Goal: Task Accomplishment & Management: Complete application form

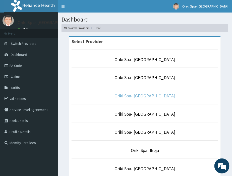
click at [144, 94] on link "Oriki Spa- Port Harcourt" at bounding box center [144, 96] width 61 height 6
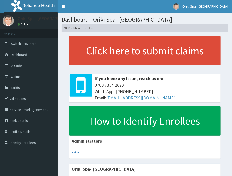
click at [22, 68] on link "PA Code" at bounding box center [29, 65] width 58 height 11
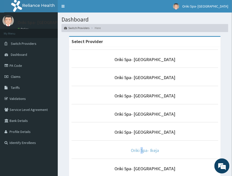
drag, startPoint x: 142, startPoint y: 155, endPoint x: 140, endPoint y: 152, distance: 3.6
click at [140, 152] on li "Oriki Spa- Ikeja" at bounding box center [145, 150] width 147 height 19
click at [140, 152] on link "Oriki Spa- Ikeja" at bounding box center [145, 151] width 28 height 6
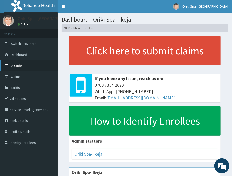
click at [22, 64] on link "PA Code" at bounding box center [29, 65] width 58 height 11
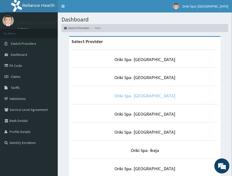
click at [133, 97] on link "Oriki Spa- [GEOGRAPHIC_DATA]" at bounding box center [144, 96] width 61 height 6
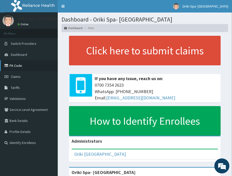
click at [18, 70] on link "PA Code" at bounding box center [29, 65] width 58 height 11
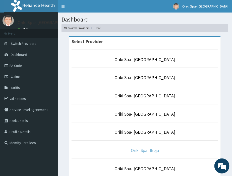
click at [148, 151] on link "Oriki Spa- Ikeja" at bounding box center [145, 151] width 28 height 6
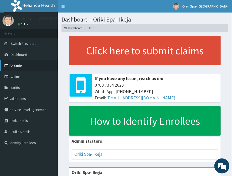
click at [15, 68] on link "PA Code" at bounding box center [29, 65] width 58 height 11
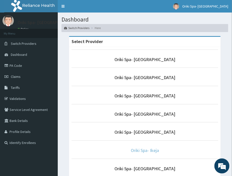
click at [150, 150] on link "Oriki Spa- Ikeja" at bounding box center [145, 151] width 28 height 6
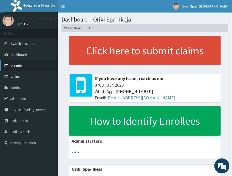
click at [16, 67] on link "PA Code" at bounding box center [29, 65] width 58 height 11
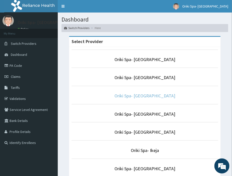
click at [149, 97] on link "Oriki Spa- [GEOGRAPHIC_DATA]" at bounding box center [144, 96] width 61 height 6
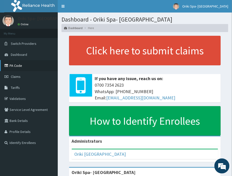
click at [14, 66] on link "PA Code" at bounding box center [29, 65] width 58 height 11
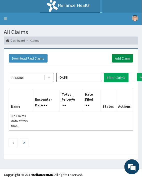
click at [120, 56] on link "Add Claim" at bounding box center [122, 58] width 21 height 9
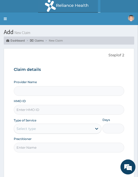
type input "Oriki Spa- [GEOGRAPHIC_DATA]"
type input "1"
click at [26, 111] on input "HMO ID" at bounding box center [69, 110] width 111 height 10
paste input "SFP/10009/A"
type input "SFP/10009/A"
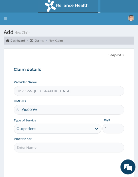
click at [28, 152] on input "Practitioner" at bounding box center [69, 148] width 111 height 10
type input "[PERSON_NAME]"
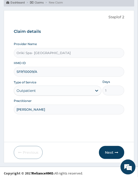
scroll to position [41, 0]
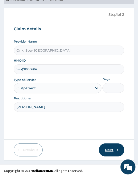
click at [112, 152] on button "Next" at bounding box center [111, 150] width 25 height 13
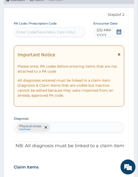
click at [34, 30] on div "Enter Code(Secondary Care Only)" at bounding box center [46, 32] width 59 height 5
paste input "PA/C8BE9B"
type input "PA/C8BE9B"
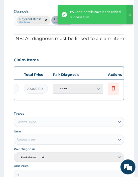
scroll to position [0, 141]
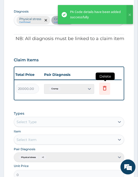
click at [101, 87] on icon at bounding box center [104, 89] width 11 height 12
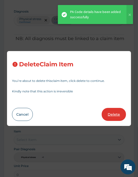
click at [111, 111] on button "Delete" at bounding box center [114, 114] width 24 height 13
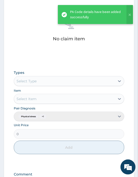
scroll to position [213, 0]
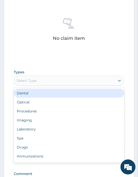
click at [41, 78] on div "Select Type" at bounding box center [64, 81] width 101 height 8
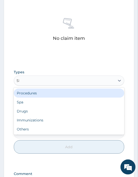
type input "SPA"
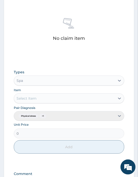
click at [30, 100] on div "Select Item" at bounding box center [27, 98] width 20 height 5
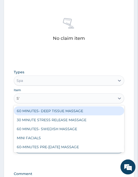
type input "SWE"
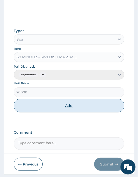
click at [56, 108] on button "Add" at bounding box center [69, 106] width 111 height 14
type input "0"
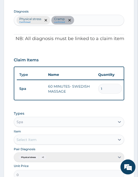
scroll to position [249, 0]
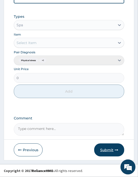
click at [102, 152] on button "Submit" at bounding box center [109, 150] width 30 height 13
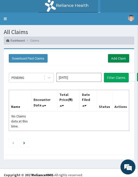
click at [114, 56] on link "Add Claim" at bounding box center [118, 58] width 21 height 9
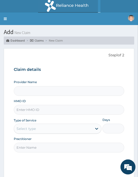
click at [40, 108] on input "HMO ID" at bounding box center [69, 110] width 111 height 10
type input "Oriki Spa- [GEOGRAPHIC_DATA]"
type input "1"
paste input "JAR/10005/B"
type input "JAR/10005/B"
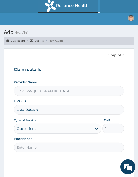
click at [39, 146] on input "Practitioner" at bounding box center [69, 148] width 111 height 10
type input "[PERSON_NAME]"
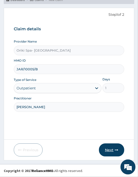
click at [106, 150] on button "Next" at bounding box center [111, 150] width 25 height 13
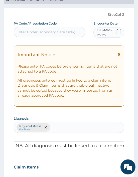
click at [41, 33] on div "Enter Code(Secondary Care Only)" at bounding box center [46, 32] width 59 height 5
paste input "PA/F0A509"
type input "PA/F0A509"
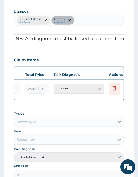
scroll to position [0, 141]
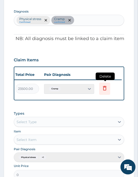
click at [104, 89] on icon at bounding box center [105, 88] width 6 height 6
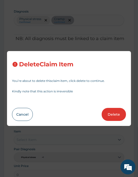
click at [113, 124] on div "Delete Claim Item You’re about to delete this claim item , click delete to cont…" at bounding box center [69, 88] width 125 height 75
click at [109, 115] on button "Delete" at bounding box center [114, 114] width 24 height 13
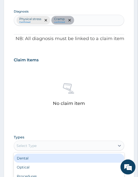
click at [25, 147] on div "Select Type" at bounding box center [27, 146] width 20 height 5
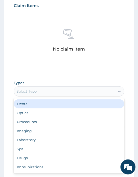
scroll to position [205, 0]
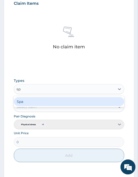
type input "spa"
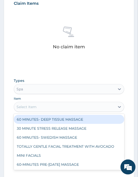
click at [30, 112] on div "Select Item" at bounding box center [69, 107] width 111 height 10
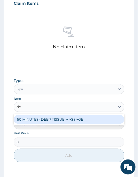
type input "dee"
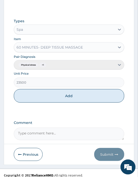
scroll to position [269, 0]
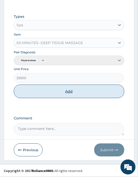
click at [70, 94] on button "Add" at bounding box center [69, 92] width 111 height 14
type input "0"
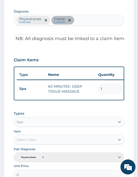
scroll to position [249, 0]
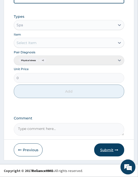
click at [103, 151] on button "Submit" at bounding box center [109, 150] width 30 height 13
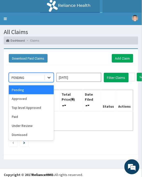
click at [50, 77] on icon at bounding box center [49, 77] width 5 height 5
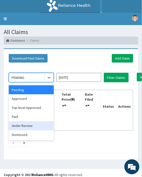
click at [29, 124] on div "Under Review" at bounding box center [31, 126] width 45 height 9
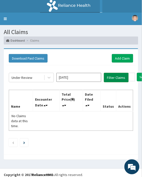
click at [117, 76] on button "Filter Claims" at bounding box center [116, 78] width 25 height 10
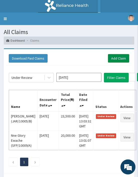
click at [108, 55] on link "Add Claim" at bounding box center [118, 58] width 21 height 9
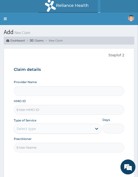
type input "Oriki Spa- [GEOGRAPHIC_DATA]"
type input "1"
click at [24, 106] on input "HMO ID" at bounding box center [69, 110] width 111 height 10
paste input "SFA/14818/A"
type input "SFA/14818/A"
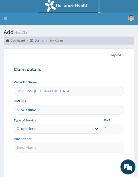
click at [36, 151] on input "Practitioner" at bounding box center [69, 148] width 111 height 10
type input "[PERSON_NAME]"
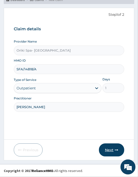
click at [116, 149] on icon "button" at bounding box center [117, 151] width 4 height 4
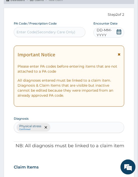
scroll to position [0, 0]
click at [44, 30] on div "Enter Code(Secondary Care Only)" at bounding box center [46, 32] width 59 height 5
paste input "PA/CBDF10"
type input "PA/CBDF10"
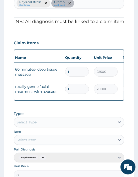
scroll to position [0, 141]
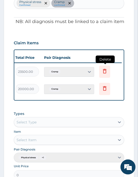
click at [107, 73] on icon at bounding box center [105, 71] width 6 height 6
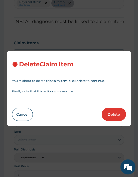
click at [111, 112] on button "Delete" at bounding box center [114, 114] width 24 height 13
type input "20000"
type input "20000.00"
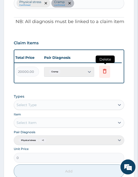
click at [107, 76] on icon at bounding box center [104, 72] width 11 height 12
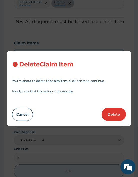
click at [112, 116] on button "Delete" at bounding box center [114, 114] width 24 height 13
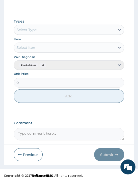
scroll to position [269, 0]
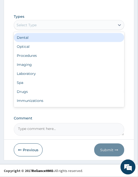
click at [44, 21] on div "Select Type" at bounding box center [64, 25] width 101 height 8
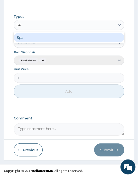
type input "SPA"
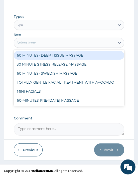
click at [33, 46] on div "Select Item" at bounding box center [64, 43] width 101 height 8
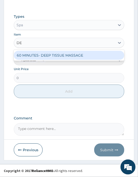
type input "DEE"
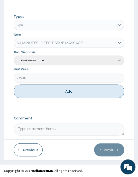
click at [59, 91] on button "Add" at bounding box center [69, 92] width 111 height 14
type input "0"
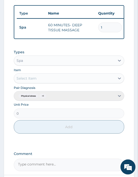
scroll to position [212, 0]
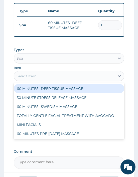
click at [29, 79] on div "Select Item" at bounding box center [27, 76] width 20 height 5
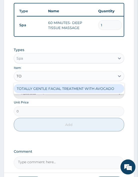
type input "TOT"
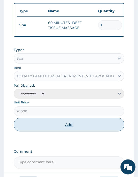
click at [67, 131] on button "Add" at bounding box center [69, 125] width 111 height 14
type input "0"
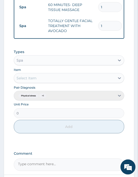
scroll to position [269, 0]
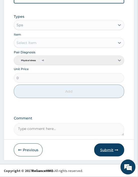
click at [109, 151] on button "Submit" at bounding box center [109, 150] width 30 height 13
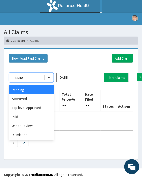
click at [48, 77] on icon at bounding box center [49, 77] width 5 height 5
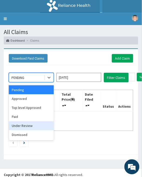
click at [33, 124] on div "Under Review" at bounding box center [31, 126] width 45 height 9
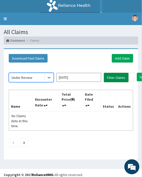
click at [116, 79] on button "Filter Claims" at bounding box center [116, 78] width 25 height 10
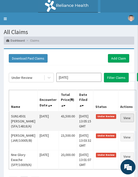
click at [121, 117] on link "View" at bounding box center [128, 118] width 14 height 9
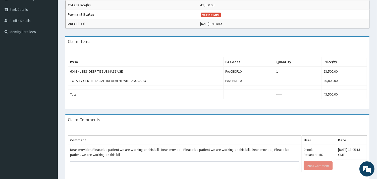
scroll to position [111, 0]
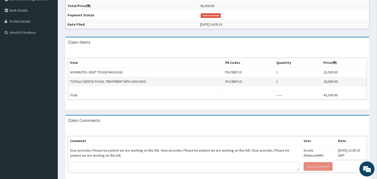
click at [142, 85] on td "1" at bounding box center [297, 81] width 47 height 9
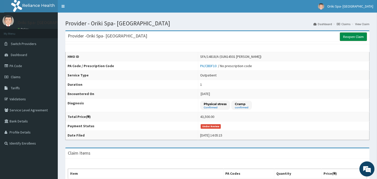
scroll to position [0, 0]
click at [142, 34] on link "Reopen Claim" at bounding box center [353, 36] width 27 height 9
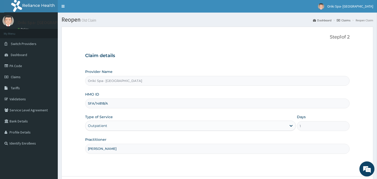
scroll to position [43, 0]
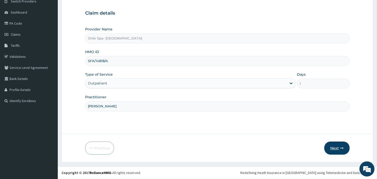
click at [337, 145] on button "Next" at bounding box center [336, 147] width 25 height 13
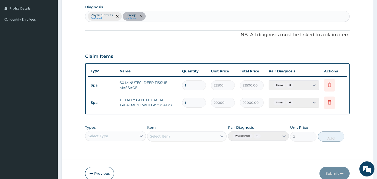
scroll to position [124, 0]
click at [329, 104] on icon at bounding box center [329, 102] width 11 height 12
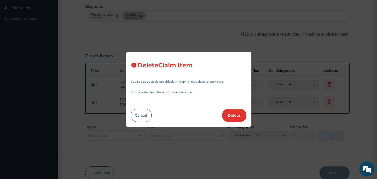
click at [234, 116] on button "Delete" at bounding box center [234, 115] width 24 height 13
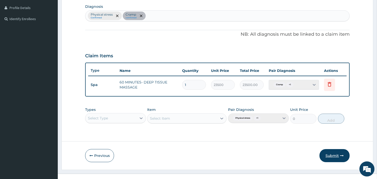
scroll to position [0, 0]
click at [336, 157] on button "Submit" at bounding box center [334, 155] width 30 height 13
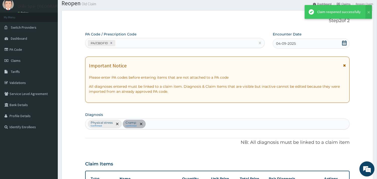
scroll to position [124, 0]
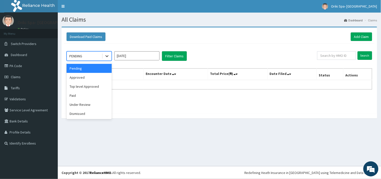
click at [109, 57] on icon at bounding box center [106, 55] width 5 height 5
click at [87, 102] on div "Under Review" at bounding box center [89, 104] width 45 height 9
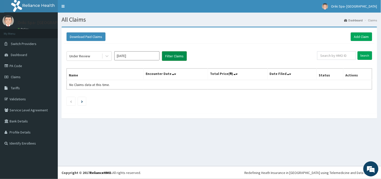
click at [171, 58] on button "Filter Claims" at bounding box center [174, 56] width 25 height 10
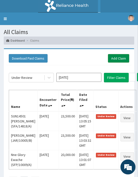
click at [124, 54] on link "Add Claim" at bounding box center [118, 58] width 21 height 9
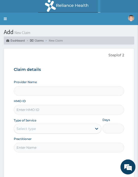
click at [24, 111] on input "HMO ID" at bounding box center [69, 110] width 111 height 10
paste input "ABP/10198/A"
type input "Oriki Spa- [GEOGRAPHIC_DATA]"
type input "ABP/10198/A"
type input "1"
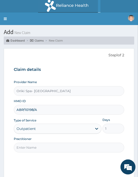
type input "ABP/10198/A"
click at [33, 147] on input "Practitioner" at bounding box center [69, 148] width 111 height 10
type input "[PERSON_NAME]"
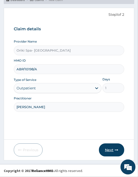
click at [113, 147] on button "Next" at bounding box center [111, 150] width 25 height 13
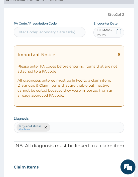
scroll to position [0, 0]
click at [47, 34] on div "Enter Code(Secondary Care Only)" at bounding box center [49, 32] width 71 height 8
paste input "PA/18A3DB"
type input "PA/18A3DB"
click at [47, 34] on div "Enter Code(Secondary Care Only)" at bounding box center [49, 32] width 71 height 8
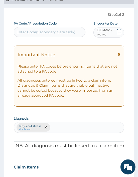
paste input "PA/18A3DB"
type input "PA/18A3DB"
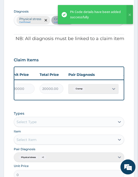
scroll to position [0, 141]
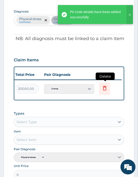
click at [105, 90] on icon at bounding box center [105, 88] width 4 height 5
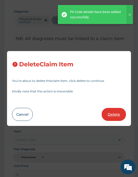
click at [110, 119] on button "Delete" at bounding box center [114, 114] width 24 height 13
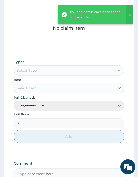
scroll to position [226, 0]
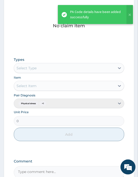
click at [24, 68] on div "Select Type" at bounding box center [27, 68] width 20 height 5
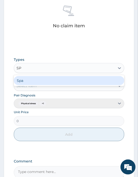
type input "SPA"
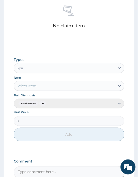
click at [30, 87] on div "Select Item" at bounding box center [27, 86] width 20 height 5
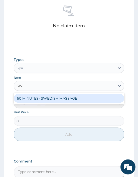
type input "SWE"
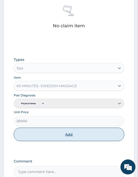
click at [66, 140] on button "Add" at bounding box center [69, 135] width 111 height 14
type input "0"
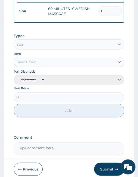
scroll to position [249, 0]
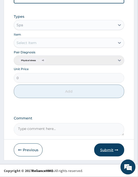
click at [102, 152] on button "Submit" at bounding box center [109, 150] width 30 height 13
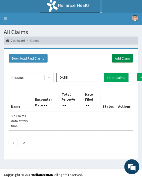
click at [121, 57] on link "Add Claim" at bounding box center [122, 58] width 21 height 9
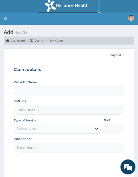
type input "Oriki Spa- [GEOGRAPHIC_DATA]"
type input "1"
click at [24, 111] on input "HMO ID" at bounding box center [69, 110] width 111 height 10
paste input "WIU/10063/A"
type input "WIU/10063/A"
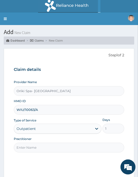
click at [33, 147] on input "Practitioner" at bounding box center [69, 148] width 111 height 10
type input "[PERSON_NAME]"
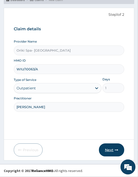
click at [105, 150] on button "Next" at bounding box center [111, 150] width 25 height 13
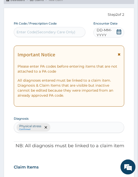
scroll to position [0, 0]
click at [23, 32] on div "Enter Code(Secondary Care Only)" at bounding box center [46, 32] width 59 height 5
paste input "PA/C9CA1F"
type input "PA/C9CA1F"
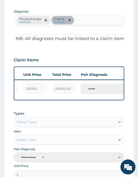
scroll to position [0, 141]
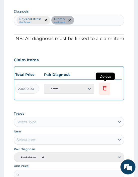
click at [105, 89] on icon at bounding box center [105, 88] width 6 height 6
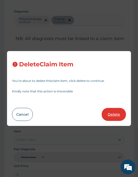
click at [113, 117] on button "Delete" at bounding box center [114, 114] width 24 height 13
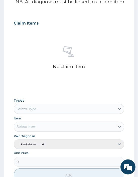
scroll to position [186, 0]
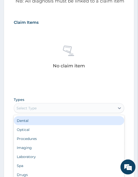
click at [27, 109] on div "Select Type" at bounding box center [27, 108] width 20 height 5
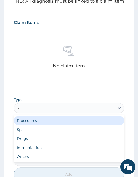
type input "SPA"
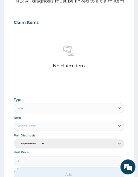
click at [26, 127] on div "Select Item" at bounding box center [27, 126] width 20 height 5
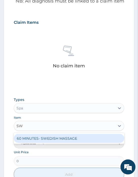
type input "SWE"
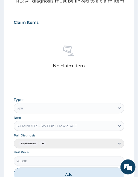
scroll to position [269, 0]
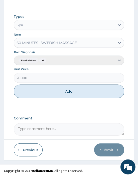
click at [68, 95] on button "Add" at bounding box center [69, 92] width 111 height 14
type input "0"
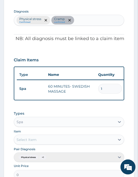
scroll to position [249, 0]
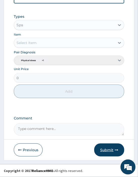
click at [111, 154] on button "Submit" at bounding box center [109, 150] width 30 height 13
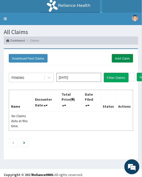
click at [121, 60] on link "Add Claim" at bounding box center [122, 58] width 21 height 9
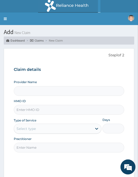
type input "Oriki Spa- [GEOGRAPHIC_DATA]"
type input "1"
click at [28, 108] on input "HMO ID" at bounding box center [69, 110] width 111 height 10
paste input "WIU/10074/A"
type input "WIU/10074/A"
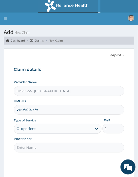
click at [34, 146] on input "Practitioner" at bounding box center [69, 148] width 111 height 10
type input "AJIBOLA OGUNJIMI"
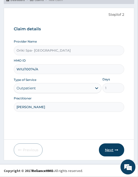
click at [116, 147] on button "Next" at bounding box center [111, 150] width 25 height 13
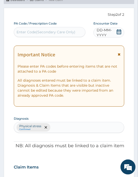
scroll to position [0, 0]
click at [31, 33] on div "Enter Code(Secondary Care Only)" at bounding box center [46, 32] width 59 height 5
paste input "PA/C2ED77"
type input "PA/C2ED77"
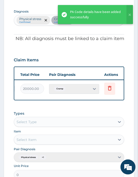
scroll to position [0, 141]
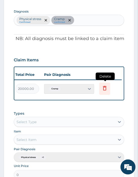
click at [102, 86] on icon at bounding box center [105, 88] width 6 height 6
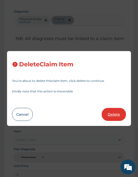
click at [107, 115] on button "Delete" at bounding box center [114, 114] width 24 height 13
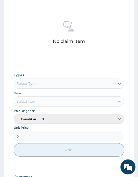
scroll to position [211, 0]
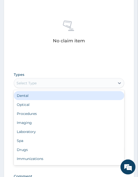
click at [29, 81] on div "Select Type" at bounding box center [27, 83] width 20 height 5
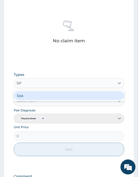
type input "SPA"
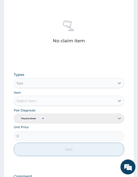
click at [20, 106] on div "Types Spa Item Select Item Pair Diagnosis Physical stress + 1 Unit Price 0 Add" at bounding box center [69, 114] width 111 height 89
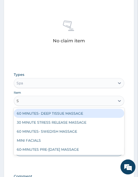
type input "SW"
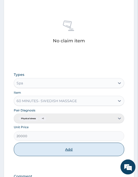
click at [66, 149] on button "Add" at bounding box center [69, 150] width 111 height 14
type input "0"
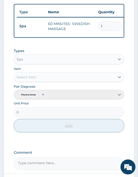
scroll to position [249, 0]
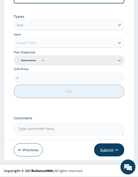
click at [112, 155] on button "Submit" at bounding box center [109, 150] width 30 height 13
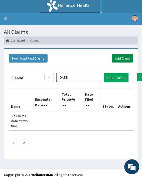
click at [120, 57] on link "Add Claim" at bounding box center [122, 58] width 21 height 9
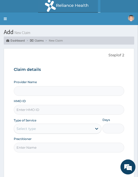
click at [34, 110] on input "HMO ID" at bounding box center [69, 110] width 111 height 10
type input "Oriki Spa- [GEOGRAPHIC_DATA]"
type input "1"
paste input "SFA/15264/A"
type input "SFA/15264/A"
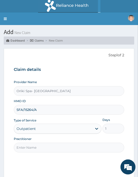
click at [34, 145] on input "Practitioner" at bounding box center [69, 148] width 111 height 10
type input "[PERSON_NAME]"
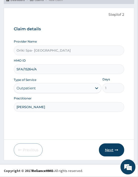
click at [105, 149] on button "Next" at bounding box center [111, 150] width 25 height 13
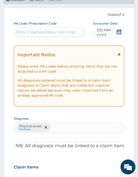
click at [51, 35] on div "Enter Code(Secondary Care Only)" at bounding box center [49, 32] width 71 height 8
paste input "PA/A9212D"
type input "PA/A9212D"
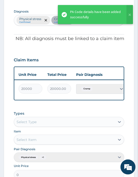
scroll to position [0, 141]
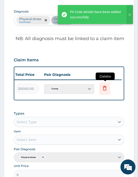
click at [106, 88] on icon at bounding box center [105, 88] width 6 height 6
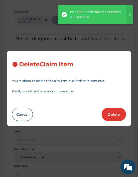
click at [114, 112] on button "Delete" at bounding box center [114, 114] width 24 height 13
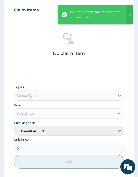
scroll to position [200, 0]
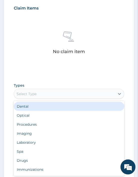
click at [59, 94] on div "Select Type" at bounding box center [64, 94] width 101 height 8
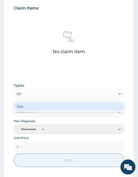
type input "SPA"
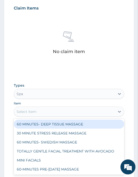
click at [43, 114] on div "Select Item" at bounding box center [64, 112] width 101 height 8
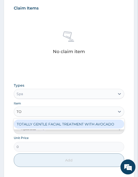
type input "TOT"
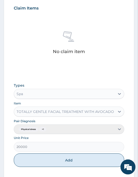
scroll to position [269, 0]
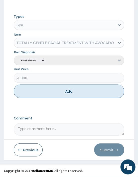
click at [74, 93] on button "Add" at bounding box center [69, 92] width 111 height 14
type input "0"
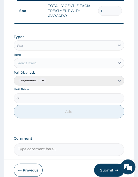
scroll to position [252, 0]
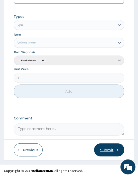
click at [117, 155] on button "Submit" at bounding box center [109, 150] width 30 height 13
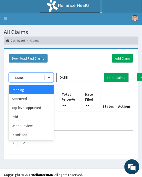
click at [47, 79] on icon at bounding box center [49, 77] width 5 height 5
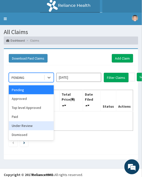
click at [24, 128] on div "Under Review" at bounding box center [31, 126] width 45 height 9
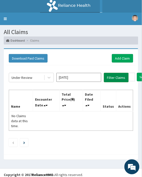
click at [111, 76] on button "Filter Claims" at bounding box center [116, 78] width 25 height 10
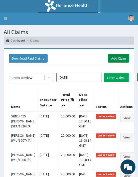
click at [114, 57] on link "Add Claim" at bounding box center [118, 58] width 21 height 9
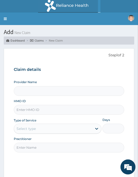
click at [19, 110] on input "HMO ID" at bounding box center [69, 110] width 111 height 10
paste input "SFP/10014/A"
type input "SFP/10014/A"
click at [41, 151] on input "Practitioner" at bounding box center [69, 148] width 111 height 10
type input "Oriki Spa- Port Harcourt"
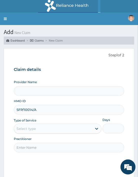
type input "1"
type input "AJIBOLA OGUNJIMI"
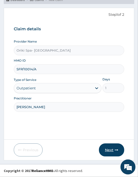
click at [110, 153] on button "Next" at bounding box center [111, 150] width 25 height 13
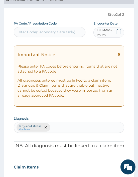
scroll to position [0, 0]
click at [51, 34] on div "Enter Code(Secondary Care Only)" at bounding box center [46, 32] width 59 height 5
paste input "PA/8CC114"
type input "PA/8CC114"
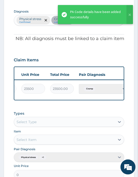
scroll to position [0, 141]
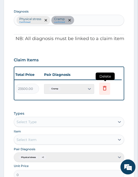
click at [102, 91] on icon at bounding box center [104, 89] width 11 height 12
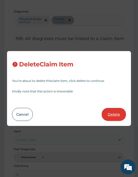
click at [116, 114] on button "Delete" at bounding box center [114, 114] width 24 height 13
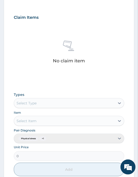
scroll to position [191, 0]
click at [51, 101] on div "Select Type" at bounding box center [64, 103] width 101 height 8
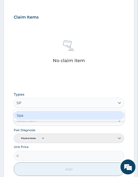
type input "SPA"
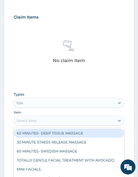
click at [36, 121] on div "Select Item" at bounding box center [27, 120] width 20 height 5
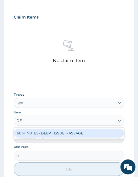
type input "DEE"
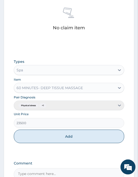
scroll to position [269, 0]
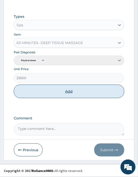
click at [68, 96] on button "Add" at bounding box center [69, 92] width 111 height 14
type input "0"
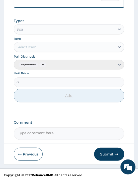
scroll to position [249, 0]
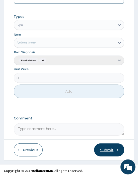
click at [111, 149] on button "Submit" at bounding box center [109, 150] width 30 height 13
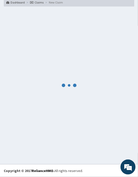
scroll to position [38, 0]
click at [111, 149] on div at bounding box center [69, 85] width 131 height 151
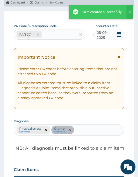
scroll to position [249, 0]
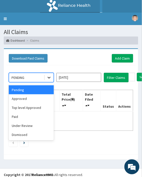
click at [48, 77] on icon at bounding box center [49, 77] width 5 height 5
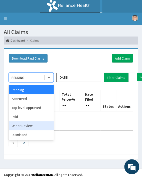
click at [25, 124] on div "Under Review" at bounding box center [31, 126] width 45 height 9
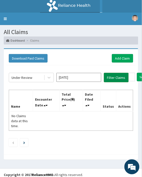
click at [111, 75] on button "Filter Claims" at bounding box center [116, 78] width 25 height 10
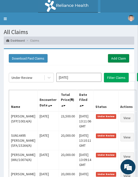
click at [121, 58] on link "Add Claim" at bounding box center [118, 58] width 21 height 9
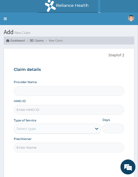
click at [27, 108] on input "HMO ID" at bounding box center [69, 110] width 111 height 10
paste input "VUL/10024/A"
type input "VUL/10024/A"
type input "Oriki Spa- [GEOGRAPHIC_DATA]"
type input "1"
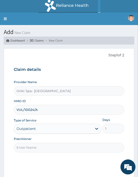
type input "VUL/10024/A"
click at [38, 144] on input "Practitioner" at bounding box center [69, 148] width 111 height 10
type input "[PERSON_NAME]"
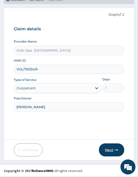
click at [118, 154] on button "Next" at bounding box center [111, 150] width 25 height 13
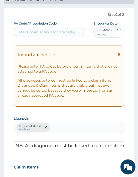
click at [26, 31] on div "Enter Code(Secondary Care Only)" at bounding box center [46, 32] width 59 height 5
paste input "PA/4DEE15"
type input "PA/4DEE15"
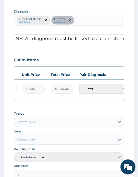
scroll to position [0, 141]
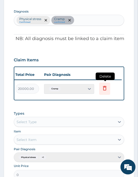
click at [103, 84] on icon at bounding box center [104, 89] width 11 height 12
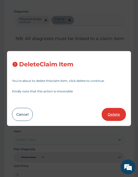
click at [111, 112] on button "Delete" at bounding box center [114, 114] width 24 height 13
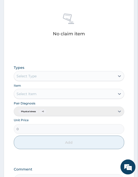
scroll to position [220, 0]
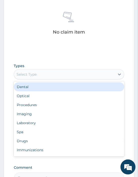
click at [28, 72] on div "Select Type" at bounding box center [27, 74] width 20 height 5
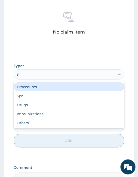
type input "SPA"
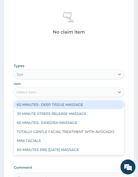
click at [31, 94] on div "Select Item" at bounding box center [27, 92] width 20 height 5
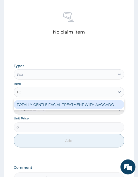
type input "TOT"
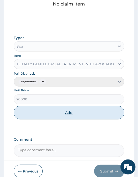
click at [54, 109] on button "Add" at bounding box center [69, 113] width 111 height 14
type input "0"
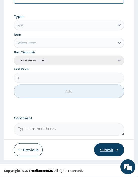
click at [110, 151] on button "Submit" at bounding box center [109, 150] width 30 height 13
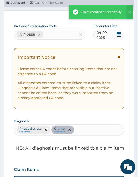
scroll to position [252, 0]
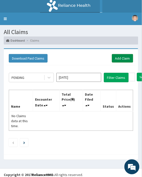
click at [124, 57] on link "Add Claim" at bounding box center [122, 58] width 21 height 9
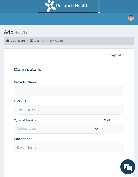
click at [34, 108] on input "HMO ID" at bounding box center [69, 110] width 111 height 10
paste input "a Ebiama SFP/10007/A"
type input "a Ebiama SFP/10007/A"
type input "Oriki Spa- [GEOGRAPHIC_DATA]"
type input "1"
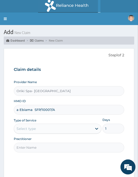
click at [35, 108] on input "a Ebiama SFP/10007/A" at bounding box center [69, 110] width 111 height 10
type input "SFP/10007/A"
click at [31, 147] on input "Practitioner" at bounding box center [69, 148] width 111 height 10
type input "[PERSON_NAME]"
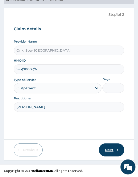
click at [107, 152] on button "Next" at bounding box center [111, 150] width 25 height 13
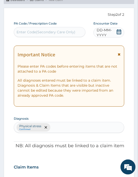
scroll to position [0, 0]
click at [29, 30] on div "Enter Code(Secondary Care Only)" at bounding box center [46, 32] width 59 height 5
paste input "PA/8F856B"
type input "PA/8F856B"
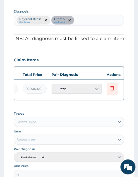
scroll to position [0, 141]
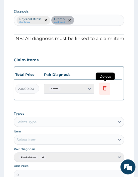
click at [103, 89] on icon at bounding box center [105, 88] width 6 height 6
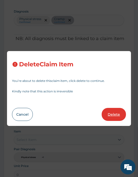
click at [108, 113] on button "Delete" at bounding box center [114, 114] width 24 height 13
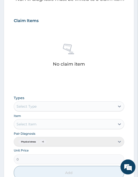
scroll to position [189, 0]
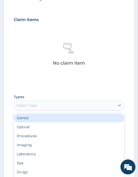
click at [42, 108] on div "Select Type" at bounding box center [64, 106] width 101 height 8
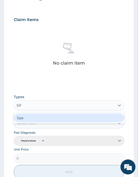
type input "SPA"
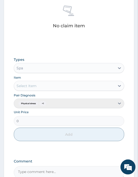
scroll to position [227, 0]
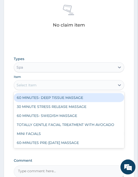
click at [27, 85] on div "Select Item" at bounding box center [27, 85] width 20 height 5
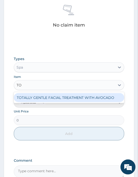
type input "TOT"
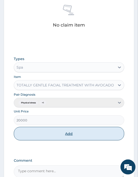
click at [52, 133] on button "Add" at bounding box center [69, 134] width 111 height 14
type input "0"
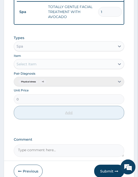
scroll to position [252, 0]
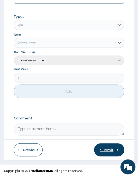
click at [106, 145] on button "Submit" at bounding box center [109, 150] width 30 height 13
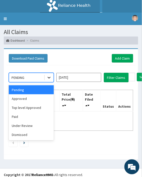
click at [48, 77] on icon at bounding box center [49, 78] width 3 height 2
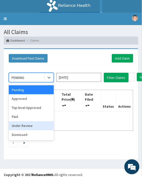
click at [23, 129] on div "Under Review" at bounding box center [31, 126] width 45 height 9
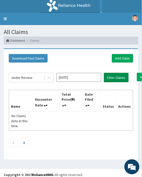
click at [120, 75] on button "Filter Claims" at bounding box center [116, 78] width 25 height 10
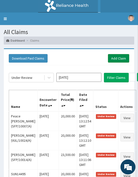
click at [115, 58] on link "Add Claim" at bounding box center [118, 58] width 21 height 9
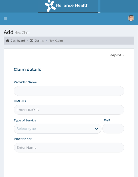
click at [31, 109] on input "HMO ID" at bounding box center [69, 110] width 111 height 10
paste input "TIP/10012/D"
type input "TIP/10012/D"
type input "Oriki Spa- [GEOGRAPHIC_DATA]"
type input "1"
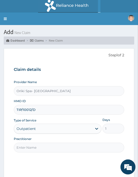
type input "TIP/10012/D"
click at [35, 147] on input "Practitioner" at bounding box center [69, 148] width 111 height 10
type input "AJIBOLA OGUNJIMI"
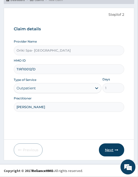
click at [108, 153] on button "Next" at bounding box center [111, 150] width 25 height 13
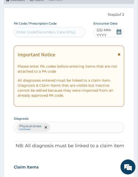
click at [43, 33] on div "Enter Code(Secondary Care Only)" at bounding box center [46, 32] width 59 height 5
paste input "PA/9A15FC"
type input "PA/9A15FC"
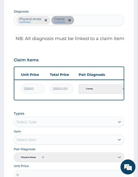
scroll to position [0, 141]
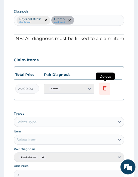
click at [109, 90] on icon at bounding box center [104, 89] width 11 height 12
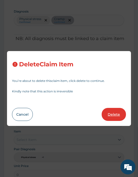
click at [115, 117] on button "Delete" at bounding box center [114, 114] width 24 height 13
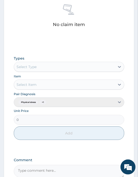
scroll to position [228, 0]
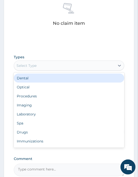
click at [41, 66] on div "Select Type" at bounding box center [64, 66] width 101 height 8
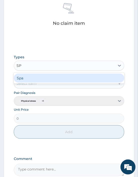
type input "SPA"
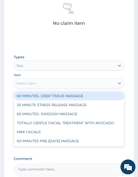
click at [33, 84] on div "Select Item" at bounding box center [27, 83] width 20 height 5
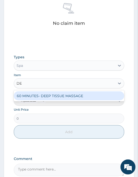
type input "DEE"
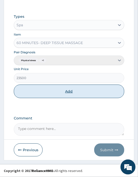
click at [70, 88] on button "Add" at bounding box center [69, 92] width 111 height 14
type input "0"
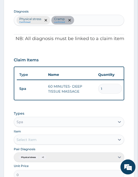
scroll to position [249, 0]
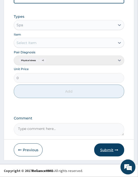
click at [102, 154] on button "Submit" at bounding box center [109, 150] width 30 height 13
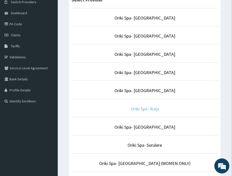
scroll to position [42, 0]
click at [150, 111] on link "Oriki Spa- Ikeja" at bounding box center [145, 109] width 28 height 6
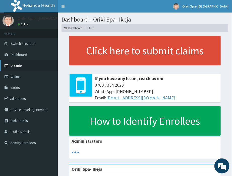
click at [19, 66] on link "PA Code" at bounding box center [29, 65] width 58 height 11
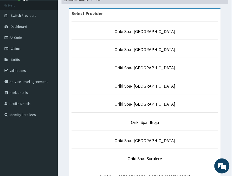
scroll to position [29, 0]
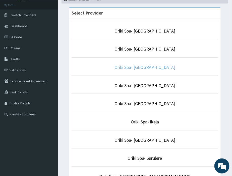
click at [142, 65] on link "Oriki Spa- [GEOGRAPHIC_DATA]" at bounding box center [144, 68] width 61 height 6
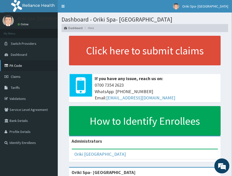
click at [21, 65] on link "PA Code" at bounding box center [29, 65] width 58 height 11
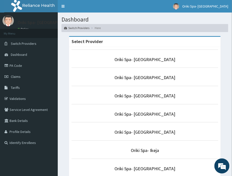
scroll to position [91, 0]
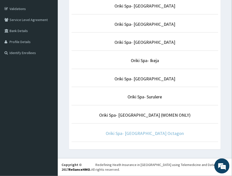
click at [139, 131] on link "Oriki Spa- Bon Hotel Octagon" at bounding box center [145, 134] width 78 height 6
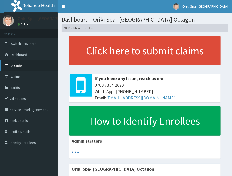
click at [32, 69] on link "PA Code" at bounding box center [29, 65] width 58 height 11
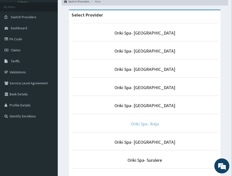
scroll to position [26, 0]
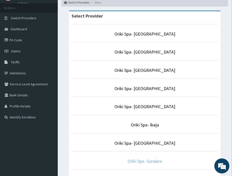
click at [150, 161] on link "Oriki Spa- Surulere" at bounding box center [145, 162] width 34 height 6
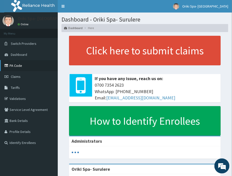
click at [14, 66] on link "PA Code" at bounding box center [29, 65] width 58 height 11
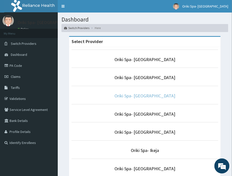
click at [150, 97] on link "Oriki Spa- [GEOGRAPHIC_DATA]" at bounding box center [144, 96] width 61 height 6
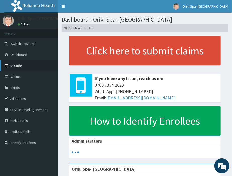
click at [19, 64] on link "PA Code" at bounding box center [29, 65] width 58 height 11
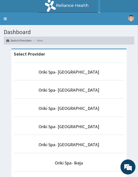
click at [64, 111] on p "Oriki Spa- [GEOGRAPHIC_DATA]" at bounding box center [69, 108] width 111 height 7
click at [63, 110] on link "Oriki Spa- [GEOGRAPHIC_DATA]" at bounding box center [69, 109] width 61 height 6
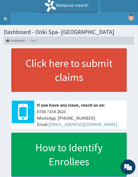
click at [8, 18] on link "Toggle navigation" at bounding box center [5, 19] width 11 height 13
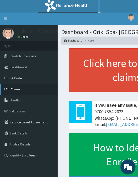
click at [21, 88] on link "Claims" at bounding box center [29, 89] width 58 height 11
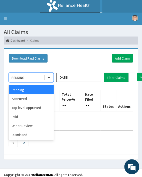
click at [49, 79] on icon at bounding box center [49, 77] width 5 height 5
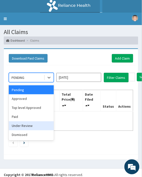
click at [28, 124] on div "Under Review" at bounding box center [31, 126] width 45 height 9
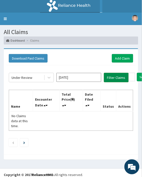
click at [114, 76] on button "Filter Claims" at bounding box center [116, 78] width 25 height 10
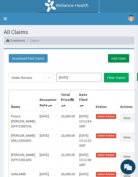
click at [112, 57] on link "Add Claim" at bounding box center [118, 58] width 21 height 9
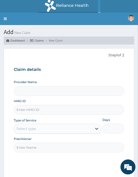
type input "Oriki Spa- [GEOGRAPHIC_DATA]"
type input "1"
click at [33, 111] on input "HMO ID" at bounding box center [69, 110] width 111 height 10
paste input "TIP/10012/D"
type input "TIP/10012/D"
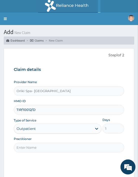
click at [40, 147] on input "Practitioner" at bounding box center [69, 148] width 111 height 10
type input "AJIBOLA OGUNJIMI"
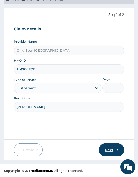
click at [104, 149] on button "Next" at bounding box center [111, 150] width 25 height 13
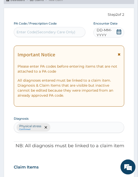
scroll to position [0, 0]
click at [32, 33] on div "Enter Code(Secondary Care Only)" at bounding box center [46, 32] width 59 height 5
paste input "PA/9A15FC"
type input "PA/9A15FC"
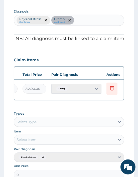
scroll to position [0, 141]
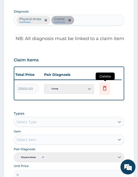
click at [104, 86] on icon at bounding box center [105, 88] width 6 height 6
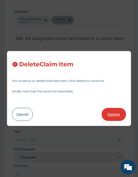
click at [111, 113] on button "Delete" at bounding box center [114, 114] width 24 height 13
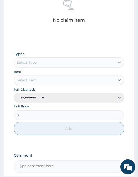
scroll to position [240, 0]
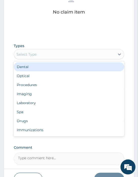
click at [29, 53] on div "Select Type" at bounding box center [27, 54] width 20 height 5
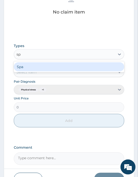
type input "spa"
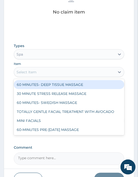
click at [31, 75] on div "Select Item" at bounding box center [64, 72] width 101 height 8
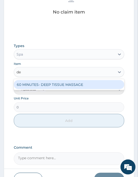
type input "dee"
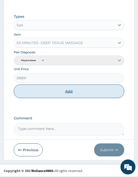
click at [57, 87] on button "Add" at bounding box center [69, 92] width 111 height 14
type input "0"
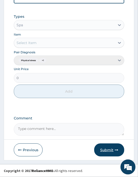
click at [112, 151] on button "Submit" at bounding box center [109, 150] width 30 height 13
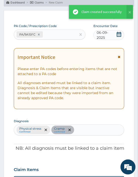
scroll to position [249, 0]
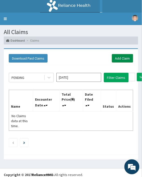
click at [117, 58] on link "Add Claim" at bounding box center [122, 58] width 21 height 9
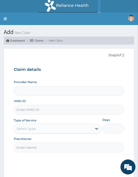
click at [27, 113] on input "HMO ID" at bounding box center [69, 110] width 111 height 10
paste input "SKN/10096/A"
type input "SKN/10096/A"
type input "Oriki Spa- [GEOGRAPHIC_DATA]"
type input "1"
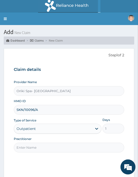
type input "SKN/10096/A"
click at [26, 147] on input "Practitioner" at bounding box center [69, 148] width 111 height 10
type input "[PERSON_NAME]"
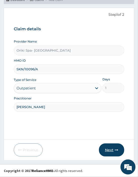
click at [109, 152] on button "Next" at bounding box center [111, 150] width 25 height 13
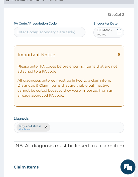
click at [31, 30] on div "Enter Code(Secondary Care Only)" at bounding box center [46, 32] width 59 height 5
paste input "PA/16E539"
type input "PA/16E539"
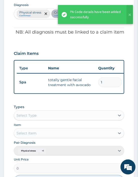
scroll to position [0, 141]
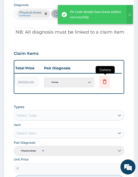
click at [101, 85] on icon at bounding box center [104, 82] width 11 height 12
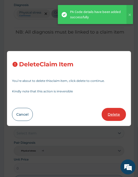
click at [113, 116] on button "Delete" at bounding box center [114, 114] width 24 height 13
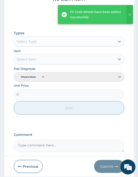
scroll to position [253, 0]
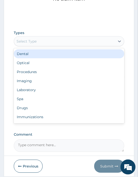
click at [31, 43] on div "Select Type" at bounding box center [27, 41] width 20 height 5
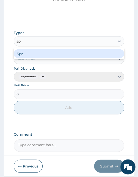
type input "spa"
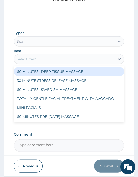
click at [36, 57] on div "Select Item" at bounding box center [27, 59] width 20 height 5
type input "o"
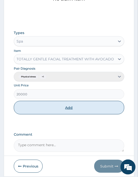
click at [74, 108] on button "Add" at bounding box center [69, 108] width 111 height 14
type input "0"
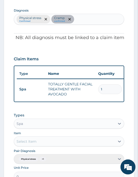
scroll to position [252, 0]
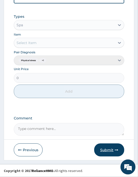
click at [116, 146] on button "Submit" at bounding box center [109, 150] width 30 height 13
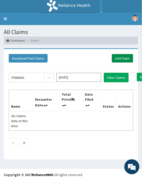
click at [126, 60] on link "Add Claim" at bounding box center [122, 58] width 21 height 9
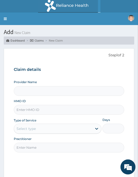
type input "Oriki Spa- [GEOGRAPHIC_DATA]"
type input "1"
click at [24, 110] on input "HMO ID" at bounding box center [69, 110] width 111 height 10
paste input "SKN/10096/B"
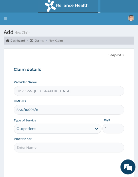
type input "SKN/10096/B"
click at [34, 150] on input "Practitioner" at bounding box center [69, 148] width 111 height 10
type input "[PERSON_NAME]"
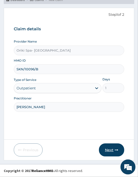
click at [113, 150] on button "Next" at bounding box center [111, 150] width 25 height 13
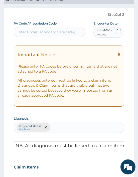
click at [33, 28] on div "Enter Code(Secondary Care Only)" at bounding box center [49, 32] width 71 height 8
paste input "PA/4630DC"
type input "PA/4630DC"
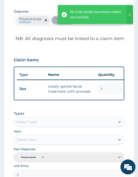
scroll to position [0, 141]
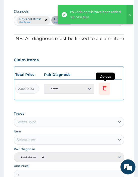
click at [104, 91] on icon at bounding box center [105, 88] width 6 height 6
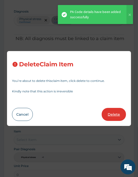
click at [113, 112] on button "Delete" at bounding box center [114, 114] width 24 height 13
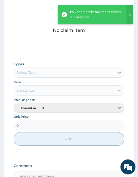
scroll to position [222, 0]
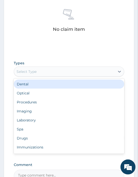
click at [41, 75] on div "Select Type" at bounding box center [64, 72] width 101 height 8
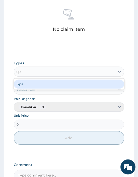
type input "spa"
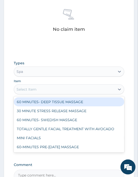
click at [30, 92] on div "Select Item" at bounding box center [64, 90] width 101 height 8
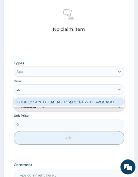
type input "tot"
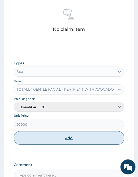
click at [75, 137] on button "Add" at bounding box center [69, 139] width 111 height 14
type input "0"
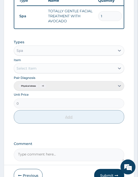
scroll to position [252, 0]
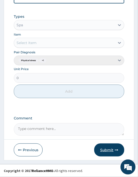
click at [107, 149] on button "Submit" at bounding box center [109, 150] width 30 height 13
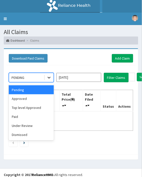
click at [47, 77] on icon at bounding box center [49, 77] width 5 height 5
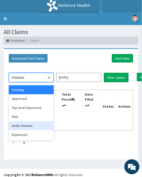
click at [19, 129] on div "Under Review" at bounding box center [31, 126] width 45 height 9
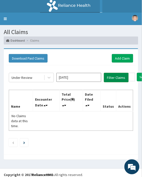
click at [110, 79] on button "Filter Claims" at bounding box center [116, 78] width 25 height 10
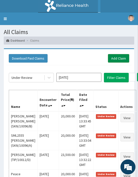
click at [114, 57] on link "Add Claim" at bounding box center [118, 58] width 21 height 9
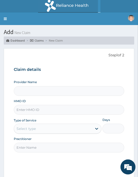
click at [29, 106] on input "HMO ID" at bounding box center [69, 110] width 111 height 10
paste input "SFP/10015/A"
type input "SFP/10015/A"
type input "Oriki Spa- [GEOGRAPHIC_DATA]"
type input "1"
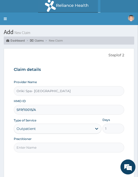
type input "SFP/10015/A"
click at [28, 150] on input "Practitioner" at bounding box center [69, 148] width 111 height 10
type input "[PERSON_NAME]"
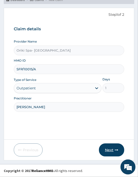
click at [112, 152] on button "Next" at bounding box center [111, 150] width 25 height 13
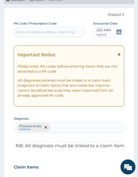
click at [24, 28] on div "Enter Code(Secondary Care Only)" at bounding box center [49, 32] width 71 height 8
paste input "PA/4A8C6A"
type input "PA/4A8C6A"
click at [24, 28] on div "Enter Code(Secondary Care Only)" at bounding box center [49, 32] width 71 height 8
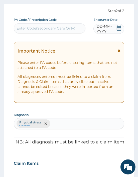
scroll to position [0, 0]
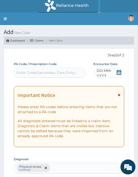
click at [28, 72] on div "Enter Code(Secondary Care Only)" at bounding box center [46, 72] width 59 height 5
paste input "PA/4A8C6A"
type input "PA/4A8C6A"
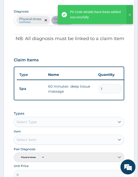
scroll to position [0, 141]
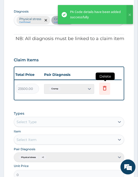
click at [104, 88] on icon at bounding box center [105, 88] width 6 height 6
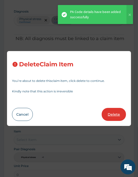
click at [119, 121] on button "Delete" at bounding box center [114, 114] width 24 height 13
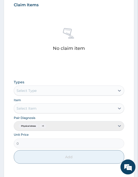
scroll to position [204, 0]
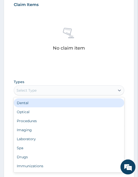
click at [29, 91] on div "Select Type" at bounding box center [27, 90] width 20 height 5
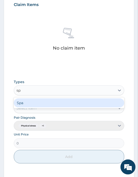
type input "spa"
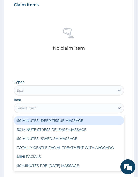
click at [34, 111] on div "Select Item" at bounding box center [27, 108] width 20 height 5
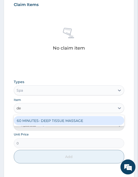
type input "dee"
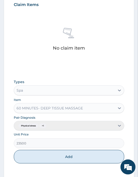
scroll to position [269, 0]
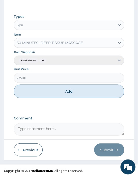
click at [74, 89] on button "Add" at bounding box center [69, 92] width 111 height 14
type input "0"
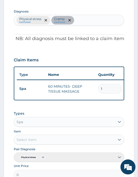
scroll to position [249, 0]
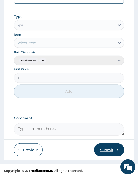
click at [106, 149] on button "Submit" at bounding box center [109, 150] width 30 height 13
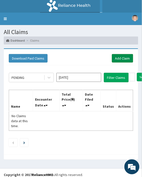
click at [122, 57] on link "Add Claim" at bounding box center [122, 58] width 21 height 9
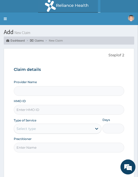
type input "Oriki Spa- [GEOGRAPHIC_DATA]"
type input "1"
click at [33, 110] on input "HMO ID" at bounding box center [69, 110] width 111 height 10
paste input "GPP/10021/A"
type input "GPP/10021/A"
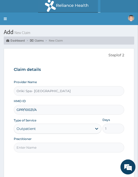
click at [36, 145] on input "Practitioner" at bounding box center [69, 148] width 111 height 10
click at [44, 145] on input "AJIBOL" at bounding box center [69, 148] width 111 height 10
type input "[PERSON_NAME]"
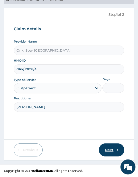
click at [102, 152] on button "Next" at bounding box center [111, 150] width 25 height 13
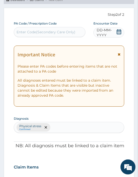
scroll to position [0, 0]
click at [48, 35] on div "Enter Code(Secondary Care Only)" at bounding box center [49, 32] width 71 height 8
paste input "PA/142B83"
type input "PA/142B83"
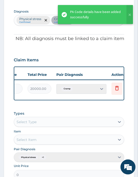
scroll to position [0, 141]
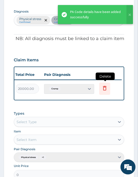
click at [108, 92] on icon at bounding box center [104, 89] width 11 height 12
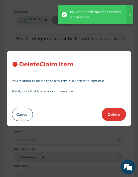
click at [113, 117] on button "Delete" at bounding box center [114, 114] width 24 height 13
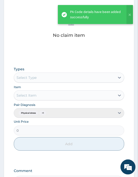
scroll to position [217, 0]
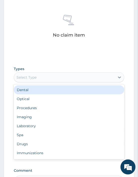
click at [29, 80] on div "Select Type" at bounding box center [64, 78] width 101 height 8
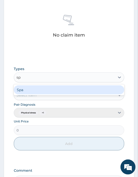
type input "spa"
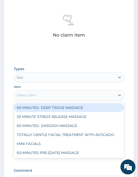
click at [44, 96] on div "Select Item" at bounding box center [64, 95] width 101 height 8
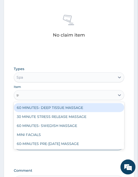
type input "swe"
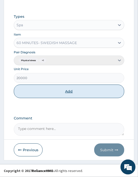
click at [70, 86] on button "Add" at bounding box center [69, 92] width 111 height 14
type input "0"
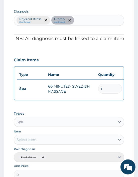
scroll to position [249, 0]
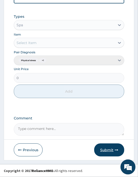
click at [111, 154] on button "Submit" at bounding box center [109, 150] width 30 height 13
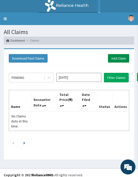
click at [117, 56] on link "Add Claim" at bounding box center [118, 58] width 21 height 9
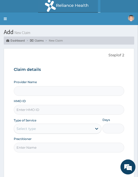
click at [37, 107] on input "HMO ID" at bounding box center [69, 110] width 111 height 10
paste input "TSE/10051/A"
type input "TSE/10051/A"
type input "Oriki Spa- [GEOGRAPHIC_DATA]"
type input "1"
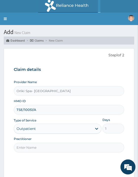
type input "TSE/10051/A"
click at [32, 149] on input "Practitioner" at bounding box center [69, 148] width 111 height 10
type input "[PERSON_NAME]"
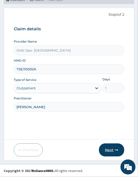
click at [113, 147] on button "Next" at bounding box center [111, 150] width 25 height 13
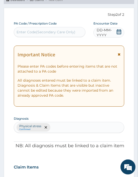
scroll to position [0, 0]
click at [49, 31] on div "Enter Code(Secondary Care Only)" at bounding box center [46, 32] width 59 height 5
paste input "PA/E28841"
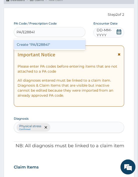
type input "PA/E28841"
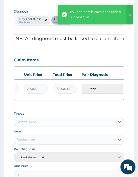
scroll to position [0, 141]
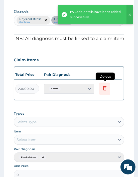
click at [104, 87] on icon at bounding box center [105, 88] width 6 height 6
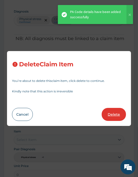
click at [111, 115] on button "Delete" at bounding box center [114, 114] width 24 height 13
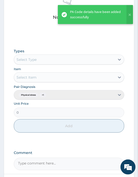
scroll to position [235, 0]
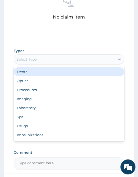
click at [26, 61] on div "Select Type" at bounding box center [27, 59] width 20 height 5
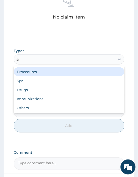
type input "spa"
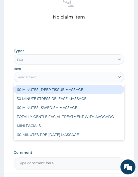
click at [38, 77] on div "Select Item" at bounding box center [64, 77] width 101 height 8
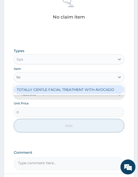
type input "tot"
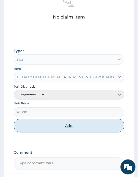
click at [60, 126] on button "Add" at bounding box center [69, 126] width 111 height 14
type input "0"
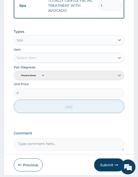
scroll to position [252, 0]
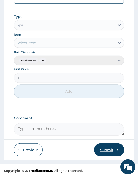
click at [107, 146] on button "Submit" at bounding box center [109, 150] width 30 height 13
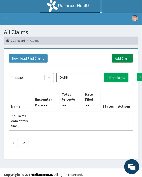
click at [123, 60] on link "Add Claim" at bounding box center [122, 58] width 21 height 9
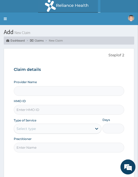
type input "Oriki Spa- [GEOGRAPHIC_DATA]"
type input "1"
click at [27, 109] on input "HMO ID" at bounding box center [69, 110] width 111 height 10
paste input "MNL/10520/A"
type input "MNL/10520/A"
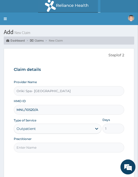
click at [45, 149] on input "Practitioner" at bounding box center [69, 148] width 111 height 10
type input "[PERSON_NAME]"
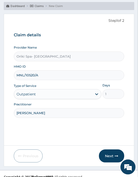
scroll to position [35, 0]
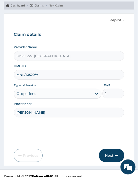
click at [109, 155] on button "Next" at bounding box center [111, 155] width 25 height 13
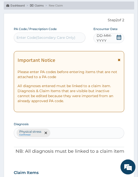
click at [30, 38] on div "Enter Code(Secondary Care Only)" at bounding box center [46, 37] width 59 height 5
paste input "PA/A828D4"
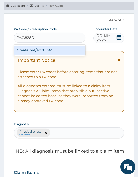
type input "PA/A828D4"
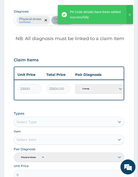
scroll to position [0, 141]
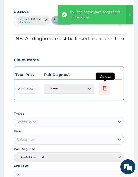
click at [106, 90] on icon at bounding box center [105, 88] width 4 height 5
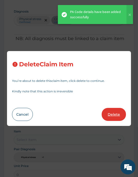
click at [114, 117] on button "Delete" at bounding box center [114, 114] width 24 height 13
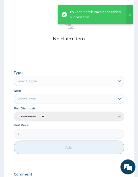
scroll to position [214, 0]
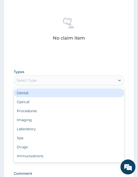
click at [38, 80] on div "Select Type" at bounding box center [64, 81] width 101 height 8
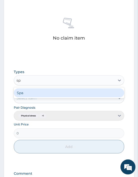
type input "spa"
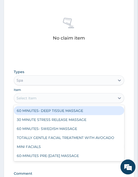
click at [34, 98] on div "Select Item" at bounding box center [27, 98] width 20 height 5
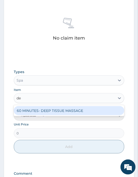
type input "dee"
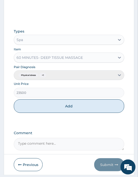
scroll to position [258, 0]
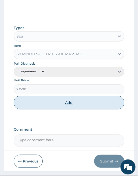
click at [69, 104] on button "Add" at bounding box center [69, 103] width 111 height 14
type input "0"
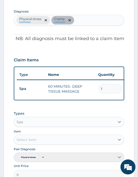
scroll to position [249, 0]
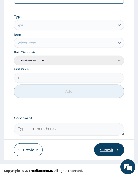
click at [107, 151] on button "Submit" at bounding box center [109, 150] width 30 height 13
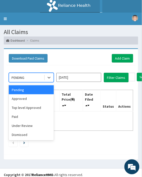
click at [44, 80] on div at bounding box center [49, 77] width 10 height 9
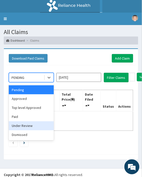
click at [29, 123] on div "Under Review" at bounding box center [31, 126] width 45 height 9
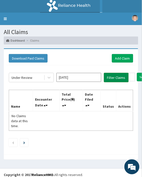
click at [115, 79] on button "Filter Claims" at bounding box center [116, 78] width 25 height 10
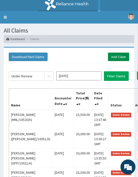
click at [119, 53] on link "Add Claim" at bounding box center [118, 57] width 21 height 9
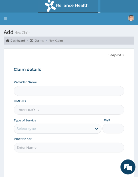
type input "Oriki Spa- [GEOGRAPHIC_DATA]"
type input "1"
click at [28, 107] on input "HMO ID" at bounding box center [69, 110] width 111 height 10
paste input "EOE/10041/A"
type input "EOE/10041/A"
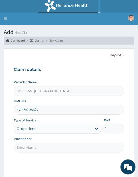
click at [27, 145] on input "Practitioner" at bounding box center [69, 148] width 111 height 10
type input "[PERSON_NAME]"
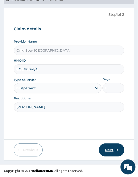
click at [106, 150] on button "Next" at bounding box center [111, 150] width 25 height 13
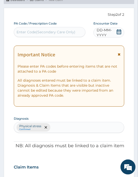
click at [25, 35] on div "Enter Code(Secondary Care Only)" at bounding box center [49, 32] width 71 height 8
paste input "PA/961907"
type input "PA/961907"
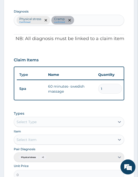
scroll to position [0, 141]
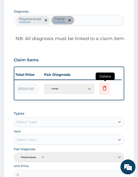
click at [107, 87] on icon at bounding box center [105, 88] width 6 height 6
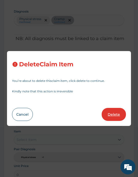
click at [111, 118] on button "Delete" at bounding box center [114, 114] width 24 height 13
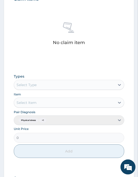
scroll to position [213, 0]
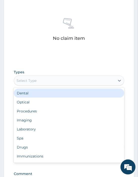
click at [25, 79] on div "Select Type" at bounding box center [27, 80] width 20 height 5
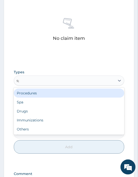
type input "spa"
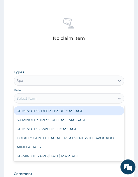
click at [21, 97] on div "Select Item" at bounding box center [27, 98] width 20 height 5
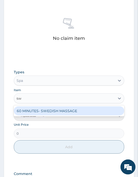
type input "swe"
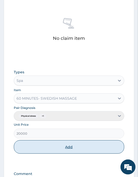
click at [62, 147] on button "Add" at bounding box center [69, 148] width 111 height 14
type input "0"
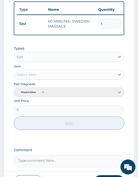
scroll to position [249, 0]
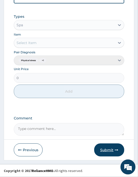
click at [109, 149] on button "Submit" at bounding box center [109, 150] width 30 height 13
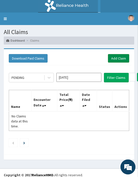
click at [114, 54] on link "Add Claim" at bounding box center [118, 58] width 21 height 9
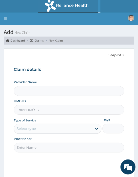
click at [44, 112] on input "HMO ID" at bounding box center [69, 110] width 111 height 10
type input "Oriki Spa- [GEOGRAPHIC_DATA]"
type input "1"
paste input "PPI/10142/A"
type input "PPI/10142/A"
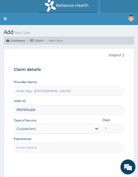
click at [29, 147] on input "Practitioner" at bounding box center [69, 148] width 111 height 10
type input "[PERSON_NAME]"
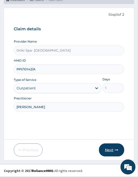
click at [109, 148] on button "Next" at bounding box center [111, 150] width 25 height 13
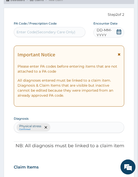
click at [38, 32] on div "Enter Code(Secondary Care Only)" at bounding box center [46, 32] width 59 height 5
paste input "PA/6257CE"
type input "PA/6257CE"
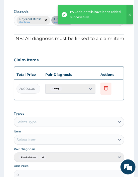
scroll to position [0, 141]
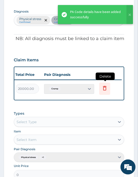
click at [108, 87] on icon at bounding box center [104, 89] width 11 height 12
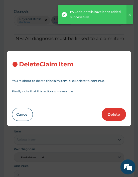
click at [113, 116] on button "Delete" at bounding box center [114, 114] width 24 height 13
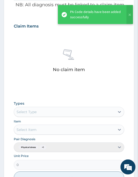
scroll to position [182, 0]
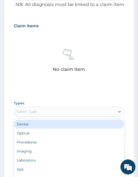
click at [46, 110] on div "Select Type" at bounding box center [64, 112] width 101 height 8
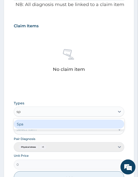
type input "spa"
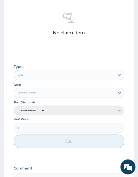
scroll to position [230, 0]
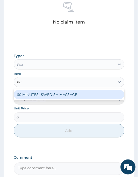
type input "swe"
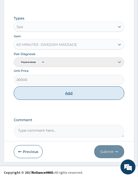
click at [65, 92] on button "Add" at bounding box center [69, 94] width 111 height 14
type input "0"
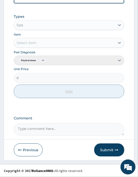
scroll to position [249, 0]
click at [110, 149] on button "Submit" at bounding box center [109, 150] width 30 height 13
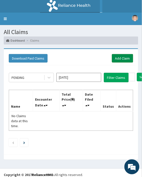
click at [128, 59] on link "Add Claim" at bounding box center [122, 58] width 21 height 9
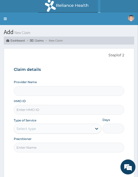
click at [39, 112] on input "HMO ID" at bounding box center [69, 110] width 111 height 10
type input "Oriki Spa- [GEOGRAPHIC_DATA]"
type input "1"
paste input "BID/10015/A"
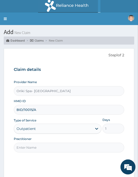
type input "BID/10015/A"
click at [33, 147] on input "Practitioner" at bounding box center [69, 148] width 111 height 10
type input "[PERSON_NAME]"
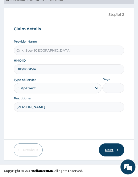
click at [101, 151] on button "Next" at bounding box center [111, 150] width 25 height 13
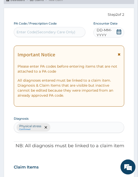
click at [52, 31] on div "Enter Code(Secondary Care Only)" at bounding box center [46, 32] width 59 height 5
paste input "PA/FDB101"
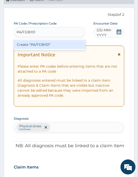
type input "PA/FDB101"
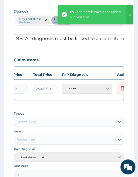
scroll to position [0, 141]
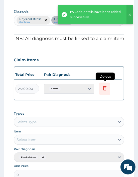
click at [109, 89] on icon at bounding box center [104, 89] width 11 height 12
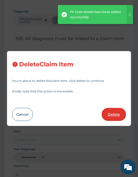
click at [112, 118] on button "Delete" at bounding box center [114, 114] width 24 height 13
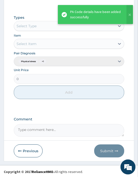
scroll to position [269, 0]
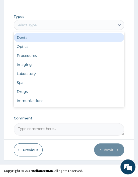
click at [27, 24] on div "Select Type" at bounding box center [27, 25] width 20 height 5
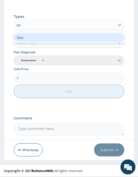
type input "spa"
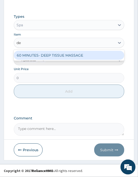
type input "dee"
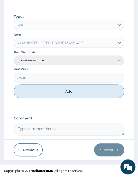
click at [64, 94] on button "Add" at bounding box center [69, 92] width 111 height 14
type input "0"
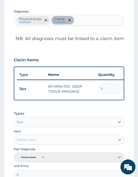
scroll to position [249, 0]
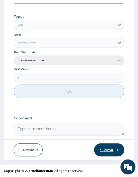
click at [104, 148] on button "Submit" at bounding box center [109, 150] width 30 height 13
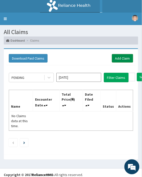
click at [123, 55] on link "Add Claim" at bounding box center [122, 58] width 21 height 9
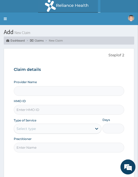
type input "Oriki Spa- [GEOGRAPHIC_DATA]"
type input "1"
click at [31, 113] on input "HMO ID" at bounding box center [69, 110] width 111 height 10
paste input "PES/10163/A"
type input "PES/10163/A"
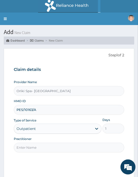
click at [41, 148] on input "Practitioner" at bounding box center [69, 148] width 111 height 10
type input "[PERSON_NAME]"
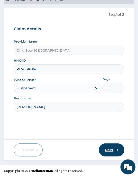
click at [116, 154] on button "Next" at bounding box center [111, 150] width 25 height 13
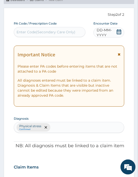
scroll to position [0, 0]
click at [30, 31] on div "Enter Code(Secondary Care Only)" at bounding box center [46, 32] width 59 height 5
paste input "PA/D4FD47"
type input "PA/D4FD47"
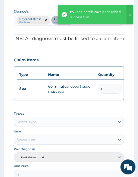
scroll to position [0, 141]
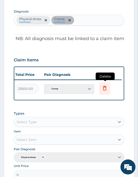
click at [103, 83] on icon at bounding box center [104, 89] width 11 height 12
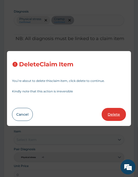
click at [114, 112] on button "Delete" at bounding box center [114, 114] width 24 height 13
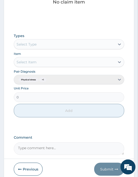
scroll to position [257, 0]
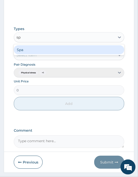
type input "spa"
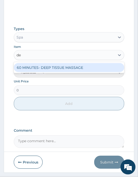
type input "dee"
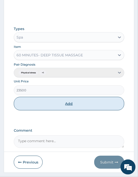
click at [62, 106] on button "Add" at bounding box center [69, 104] width 111 height 14
type input "0"
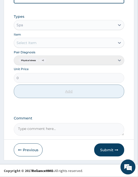
scroll to position [249, 0]
click at [106, 152] on button "Submit" at bounding box center [109, 150] width 30 height 13
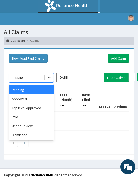
click at [50, 78] on icon at bounding box center [49, 77] width 5 height 5
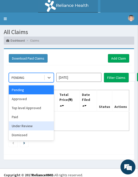
click at [23, 129] on div "Under Review" at bounding box center [31, 126] width 45 height 9
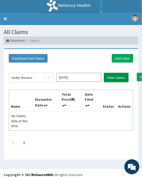
click at [112, 80] on button "Filter Claims" at bounding box center [116, 78] width 25 height 10
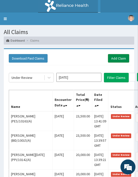
click at [118, 59] on link "Add Claim" at bounding box center [118, 58] width 21 height 9
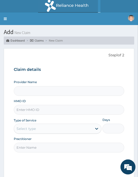
click at [22, 110] on input "HMO ID" at bounding box center [69, 110] width 111 height 10
paste input "WBS/10209/A"
type input "WBS/10209/A"
type input "Oriki Spa- [GEOGRAPHIC_DATA]"
type input "1"
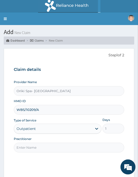
type input "WBS/10209/A"
click at [28, 149] on input "Practitioner" at bounding box center [69, 148] width 111 height 10
type input "[PERSON_NAME]"
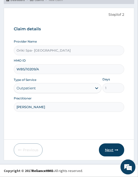
click at [114, 151] on button "Next" at bounding box center [111, 150] width 25 height 13
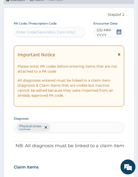
click at [26, 31] on div "Enter Code(Secondary Care Only)" at bounding box center [46, 32] width 59 height 5
paste input "PA/4CBD02"
type input "PA/4CBD02"
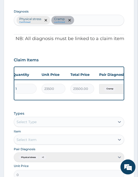
scroll to position [0, 141]
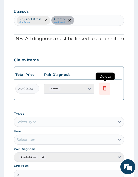
click at [106, 87] on icon at bounding box center [105, 88] width 6 height 6
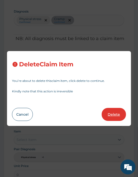
click at [112, 112] on button "Delete" at bounding box center [114, 114] width 24 height 13
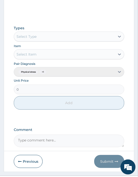
scroll to position [258, 0]
click at [40, 31] on div "Types Select Type" at bounding box center [69, 33] width 111 height 16
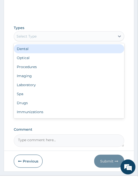
click at [28, 39] on div "Select Type" at bounding box center [64, 36] width 101 height 8
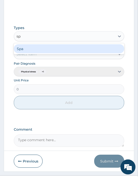
type input "spa"
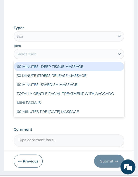
click at [31, 54] on div "Select Item" at bounding box center [27, 54] width 20 height 5
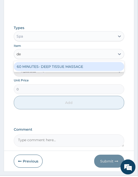
type input "dee"
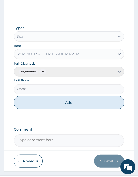
click at [81, 102] on button "Add" at bounding box center [69, 103] width 111 height 14
type input "0"
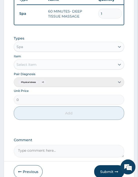
scroll to position [249, 0]
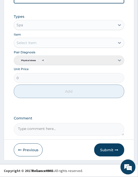
drag, startPoint x: 113, startPoint y: 157, endPoint x: 107, endPoint y: 149, distance: 10.0
click at [107, 149] on button "Submit" at bounding box center [109, 150] width 30 height 13
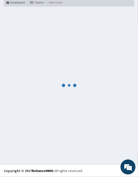
click at [107, 149] on div at bounding box center [69, 85] width 131 height 151
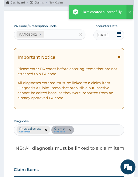
scroll to position [249, 0]
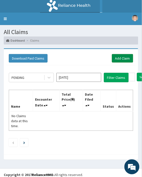
click at [121, 56] on link "Add Claim" at bounding box center [122, 58] width 21 height 9
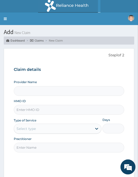
click at [28, 109] on input "HMO ID" at bounding box center [69, 110] width 111 height 10
paste input "ABP/10349/A"
type input "ABP/10349/A"
type input "Oriki Spa- [GEOGRAPHIC_DATA]"
type input "1"
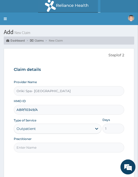
type input "ABP/10349/A"
click at [36, 150] on input "Practitioner" at bounding box center [69, 148] width 111 height 10
type input "AJIBOLA OGUNJIMI"
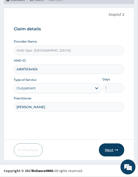
click at [115, 152] on button "Next" at bounding box center [111, 150] width 25 height 13
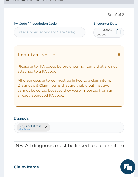
scroll to position [0, 0]
click at [49, 34] on div "Enter Code(Secondary Care Only)" at bounding box center [46, 32] width 59 height 5
paste input "PA/789B98"
type input "PA/789B98"
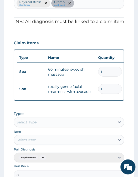
scroll to position [0, 141]
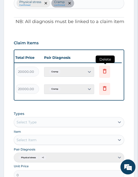
click at [102, 75] on icon at bounding box center [104, 72] width 11 height 12
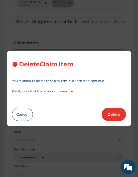
click at [113, 116] on button "Delete" at bounding box center [114, 114] width 24 height 13
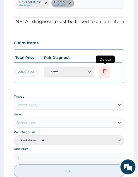
click at [106, 72] on icon at bounding box center [105, 71] width 6 height 6
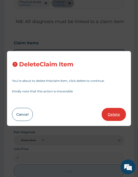
click at [112, 111] on button "Delete" at bounding box center [114, 114] width 24 height 13
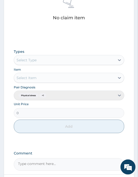
scroll to position [234, 0]
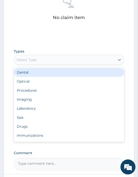
click at [31, 61] on div "Select Type" at bounding box center [27, 59] width 20 height 5
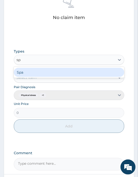
type input "spa"
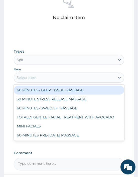
click at [31, 76] on div "Select Item" at bounding box center [27, 77] width 20 height 5
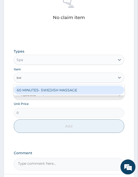
type input "swe"
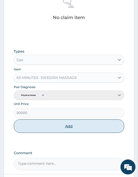
click at [66, 124] on button "Add" at bounding box center [69, 127] width 111 height 14
type input "0"
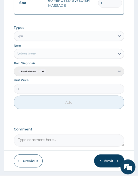
scroll to position [232, 0]
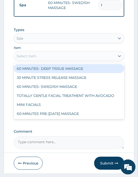
click at [35, 59] on div "Select Item" at bounding box center [27, 56] width 20 height 5
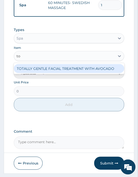
type input "tot"
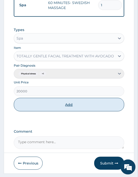
click at [76, 112] on button "Add" at bounding box center [69, 105] width 111 height 14
type input "0"
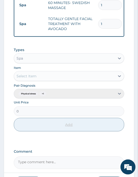
scroll to position [269, 0]
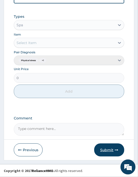
click at [119, 149] on button "Submit" at bounding box center [109, 150] width 30 height 13
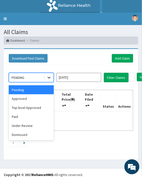
click at [47, 78] on icon at bounding box center [49, 77] width 5 height 5
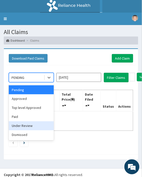
click at [24, 128] on div "Under Review" at bounding box center [31, 126] width 45 height 9
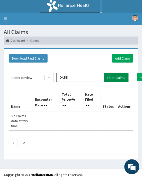
click at [116, 75] on button "Filter Claims" at bounding box center [116, 78] width 25 height 10
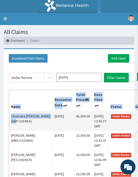
drag, startPoint x: 13, startPoint y: 90, endPoint x: 33, endPoint y: 125, distance: 39.8
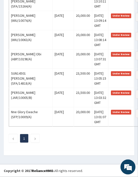
scroll to position [660, 0]
drag, startPoint x: 10, startPoint y: 93, endPoint x: 102, endPoint y: 189, distance: 133.5
copy div "Name Encounter Date Total Price(₦) Date Filed Status Actions Chiamaka Queensley…"
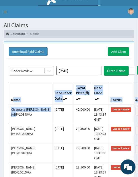
scroll to position [0, 0]
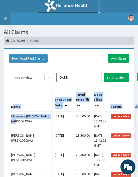
click at [5, 21] on link "Toggle navigation" at bounding box center [5, 19] width 11 height 13
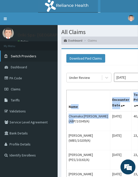
click at [17, 57] on span "Switch Providers" at bounding box center [24, 56] width 26 height 5
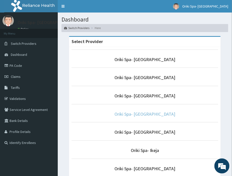
click at [137, 113] on link "Oriki Spa- Lagos Continental Hotel" at bounding box center [144, 114] width 61 height 6
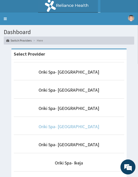
click at [67, 129] on link "Oriki Spa- [GEOGRAPHIC_DATA]" at bounding box center [69, 127] width 61 height 6
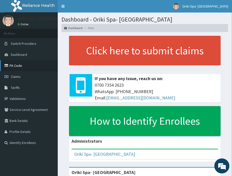
click at [16, 67] on link "PA Code" at bounding box center [29, 65] width 58 height 11
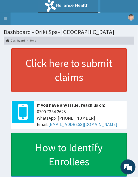
click at [3, 20] on link "Toggle navigation" at bounding box center [5, 19] width 11 height 13
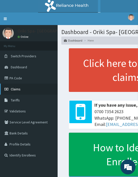
click at [19, 88] on span "Claims" at bounding box center [16, 89] width 10 height 5
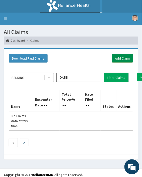
click at [117, 55] on link "Add Claim" at bounding box center [122, 58] width 21 height 9
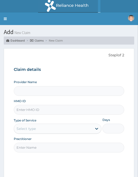
click at [26, 113] on input "HMO ID" at bounding box center [69, 110] width 111 height 10
paste input "VIE/10016/A"
type input "VIE/10016/A"
type input "Oriki Spa- [GEOGRAPHIC_DATA]"
type input "1"
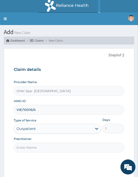
click at [30, 151] on input "Practitioner" at bounding box center [69, 148] width 111 height 10
type input "[PERSON_NAME]"
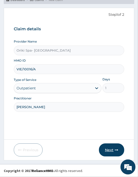
click at [107, 156] on button "Next" at bounding box center [111, 150] width 25 height 13
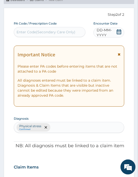
scroll to position [0, 0]
click at [26, 33] on div "Enter Code(Secondary Care Only)" at bounding box center [46, 32] width 59 height 5
paste input "PA/5EEBBB"
type input "PA/5EEBBB"
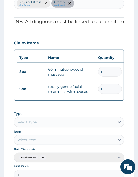
scroll to position [0, 141]
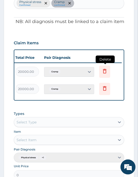
click at [106, 71] on icon at bounding box center [105, 71] width 6 height 6
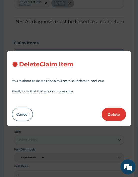
click at [112, 112] on button "Delete" at bounding box center [114, 114] width 24 height 13
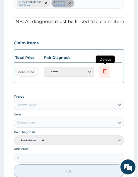
click at [104, 71] on icon at bounding box center [105, 71] width 6 height 6
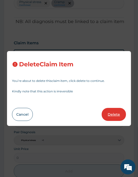
click at [117, 111] on button "Delete" at bounding box center [114, 114] width 24 height 13
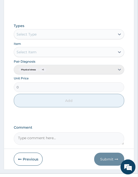
scroll to position [261, 0]
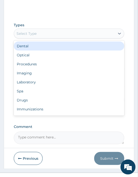
click at [30, 33] on div "Select Type" at bounding box center [27, 33] width 20 height 5
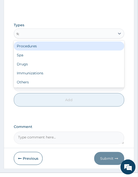
type input "spa"
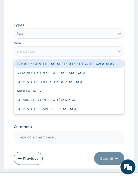
click at [27, 55] on div "Select Item" at bounding box center [69, 51] width 111 height 10
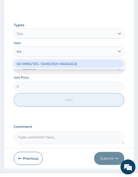
type input "swe"
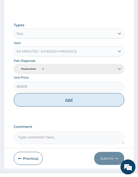
click at [54, 100] on button "Add" at bounding box center [69, 100] width 111 height 14
type input "0"
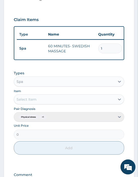
scroll to position [190, 0]
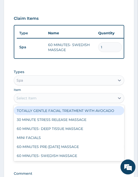
click at [35, 100] on div "Select Item" at bounding box center [27, 98] width 20 height 5
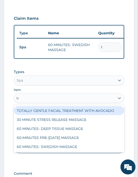
type input "tot"
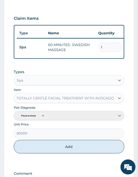
scroll to position [249, 0]
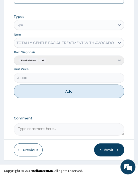
click at [71, 90] on button "Add" at bounding box center [69, 92] width 111 height 14
type input "0"
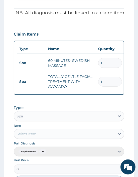
scroll to position [269, 0]
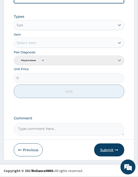
click at [111, 154] on button "Submit" at bounding box center [109, 150] width 30 height 13
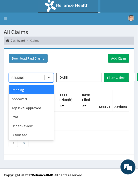
click at [49, 79] on icon at bounding box center [49, 77] width 5 height 5
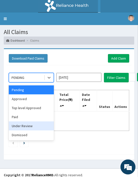
click at [33, 126] on div "Under Review" at bounding box center [31, 126] width 45 height 9
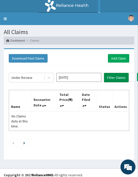
click at [113, 76] on button "Filter Claims" at bounding box center [116, 78] width 25 height 10
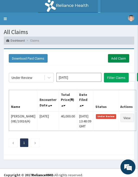
click at [116, 56] on link "Add Claim" at bounding box center [118, 58] width 21 height 9
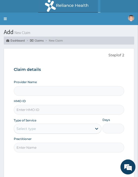
click at [28, 109] on input "HMO ID" at bounding box center [69, 110] width 111 height 10
paste input "VIE/10018/A"
type input "Oriki Spa- Lagos Continental Hotel"
type input "VIE/10018/A"
type input "1"
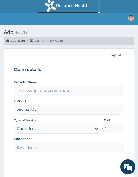
type input "VIE/10018/A"
click at [31, 150] on input "Practitioner" at bounding box center [69, 148] width 111 height 10
type input "AJIBOLA OGUNJIMI"
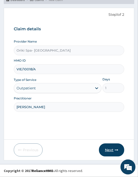
click at [118, 154] on button "Next" at bounding box center [111, 150] width 25 height 13
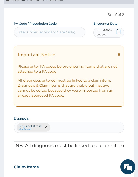
scroll to position [0, 0]
click at [37, 31] on div "Enter Code(Secondary Care Only)" at bounding box center [46, 32] width 59 height 5
paste input "PA/D13B2A"
type input "PA/D13B2A"
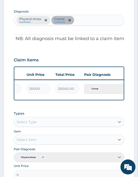
scroll to position [0, 141]
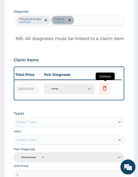
click at [104, 90] on icon at bounding box center [105, 88] width 4 height 5
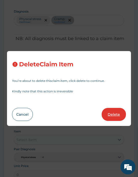
click at [110, 114] on button "Delete" at bounding box center [114, 114] width 24 height 13
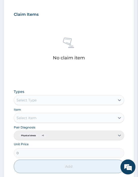
scroll to position [199, 0]
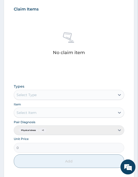
click at [40, 92] on div "Select Type" at bounding box center [64, 95] width 101 height 8
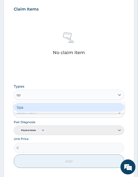
type input "spa"
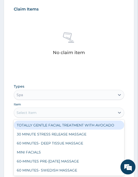
click at [33, 111] on div "Select Item" at bounding box center [27, 112] width 20 height 5
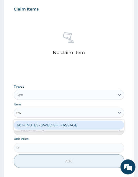
type input "swe"
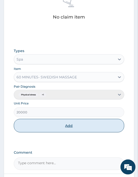
click at [62, 124] on button "Add" at bounding box center [69, 126] width 111 height 14
type input "0"
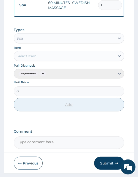
scroll to position [249, 0]
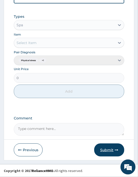
click at [107, 149] on button "Submit" at bounding box center [109, 150] width 30 height 13
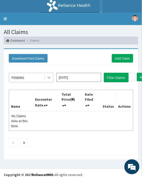
click at [49, 76] on icon at bounding box center [49, 77] width 5 height 5
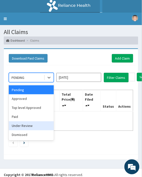
click at [26, 126] on div "Under Review" at bounding box center [31, 126] width 45 height 9
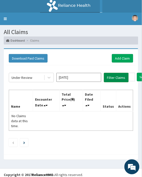
click at [110, 78] on button "Filter Claims" at bounding box center [116, 78] width 25 height 10
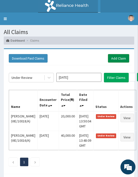
click at [112, 58] on link "Add Claim" at bounding box center [118, 58] width 21 height 9
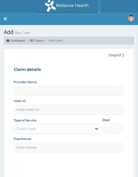
click at [34, 109] on input "HMO ID" at bounding box center [69, 110] width 111 height 10
paste input "GBM/10108/A"
type input "GBM/10108/A"
type input "Oriki Spa- [GEOGRAPHIC_DATA]"
type input "1"
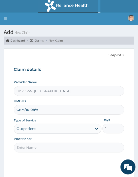
type input "GBM/10108/A"
drag, startPoint x: 28, startPoint y: 144, endPoint x: 53, endPoint y: 133, distance: 26.9
click at [53, 133] on div "Provider Name Oriki Spa- [GEOGRAPHIC_DATA] HMO ID GBM/10108/A Type of Service O…" at bounding box center [69, 116] width 111 height 73
type input "[PERSON_NAME]"
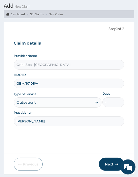
scroll to position [41, 0]
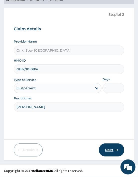
click at [114, 152] on button "Next" at bounding box center [111, 150] width 25 height 13
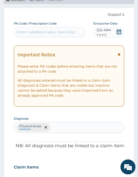
scroll to position [0, 0]
click at [25, 32] on div "Enter Code(Secondary Care Only)" at bounding box center [46, 32] width 59 height 5
paste input "PA/171F39"
type input "PA/171F39"
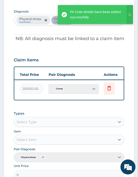
scroll to position [0, 138]
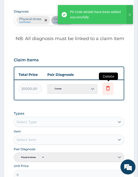
click at [109, 90] on icon at bounding box center [108, 88] width 6 height 6
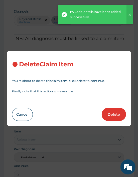
click at [117, 114] on button "Delete" at bounding box center [114, 114] width 24 height 13
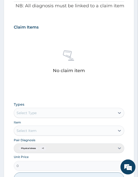
scroll to position [181, 0]
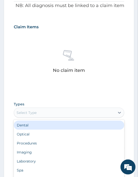
click at [46, 113] on div "Select Type" at bounding box center [64, 113] width 101 height 8
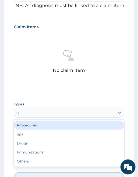
type input "spa"
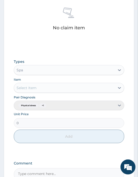
scroll to position [224, 0]
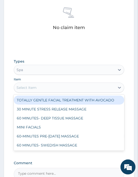
click at [34, 86] on div "Select Item" at bounding box center [27, 87] width 20 height 5
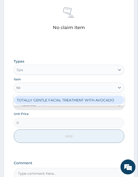
type input "tot"
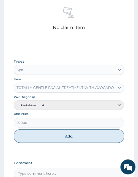
click at [73, 138] on button "Add" at bounding box center [69, 137] width 111 height 14
type input "0"
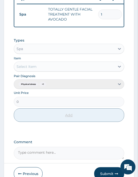
scroll to position [252, 0]
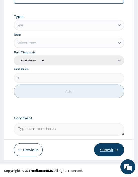
click at [110, 146] on button "Submit" at bounding box center [109, 150] width 30 height 13
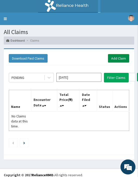
click at [118, 56] on link "Add Claim" at bounding box center [118, 58] width 21 height 9
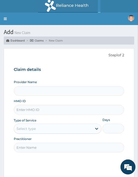
type input "Oriki Spa- [GEOGRAPHIC_DATA]"
type input "1"
click at [20, 113] on input "HMO ID" at bounding box center [69, 110] width 111 height 10
paste input "UBP/10693/A"
type input "UBP/10693/A"
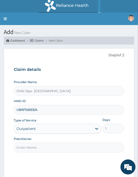
click at [33, 145] on input "Practitioner" at bounding box center [69, 148] width 111 height 10
type input "[PERSON_NAME]"
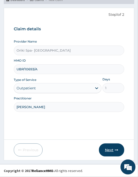
click at [110, 150] on button "Next" at bounding box center [111, 150] width 25 height 13
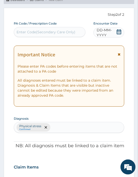
click at [33, 33] on div "Enter Code(Secondary Care Only)" at bounding box center [46, 32] width 59 height 5
paste input "PA/423852"
type input "PA/423852"
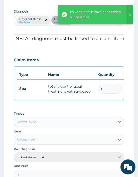
scroll to position [0, 141]
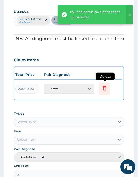
click at [106, 87] on icon at bounding box center [105, 88] width 4 height 5
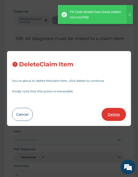
click at [110, 114] on button "Delete" at bounding box center [114, 114] width 24 height 13
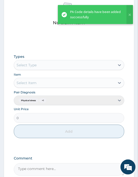
scroll to position [233, 0]
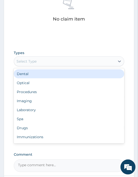
click at [27, 59] on div "Select Type" at bounding box center [27, 61] width 20 height 5
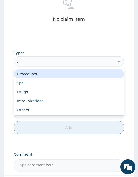
type input "spa"
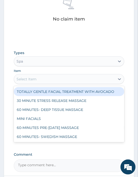
click at [32, 78] on div "Select Item" at bounding box center [27, 79] width 20 height 5
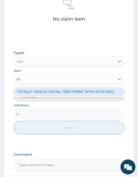
type input "tot"
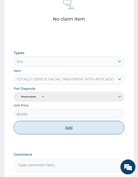
click at [63, 129] on button "Add" at bounding box center [69, 128] width 111 height 14
type input "0"
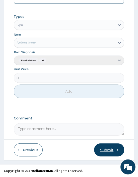
click at [112, 145] on button "Submit" at bounding box center [109, 150] width 30 height 13
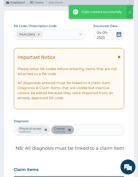
scroll to position [252, 0]
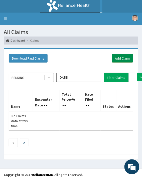
click at [121, 56] on link "Add Claim" at bounding box center [122, 58] width 21 height 9
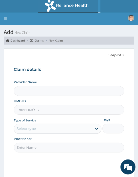
drag, startPoint x: 0, startPoint y: 0, endPoint x: 33, endPoint y: 112, distance: 117.0
click at [33, 112] on input "HMO ID" at bounding box center [69, 110] width 111 height 10
paste input "NSL/10032/A"
type input "NSL/10032/A"
type input "Oriki Spa- [GEOGRAPHIC_DATA]"
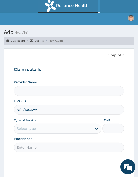
type input "1"
type input "NSL/10032/A"
drag, startPoint x: 36, startPoint y: 147, endPoint x: 76, endPoint y: 134, distance: 42.0
click at [76, 134] on div "Provider Name Oriki Spa- [GEOGRAPHIC_DATA] HMO ID NSL/10032/A Type of Service O…" at bounding box center [69, 116] width 111 height 73
type input "AJIBOLA OGUNJIMI"
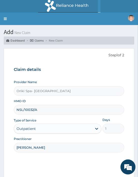
scroll to position [41, 0]
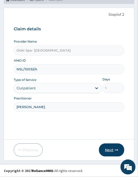
click at [112, 154] on button "Next" at bounding box center [111, 150] width 25 height 13
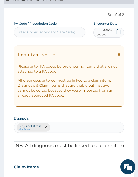
click at [39, 32] on div "Enter Code(Secondary Care Only)" at bounding box center [46, 32] width 59 height 5
paste input "PA/C8BB0D"
type input "PA/C8BB0D"
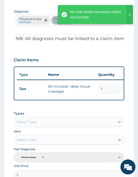
scroll to position [0, 141]
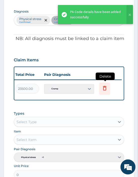
click at [104, 89] on icon at bounding box center [105, 88] width 6 height 6
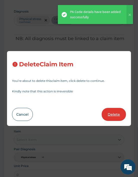
click at [112, 117] on button "Delete" at bounding box center [114, 114] width 24 height 13
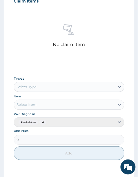
scroll to position [220, 0]
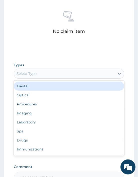
click at [48, 71] on div "Select Type" at bounding box center [64, 74] width 101 height 8
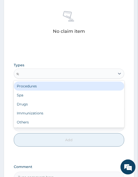
type input "spa"
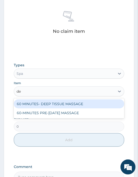
type input "dee"
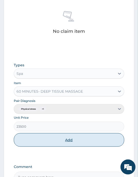
click at [69, 134] on button "Add" at bounding box center [69, 141] width 111 height 14
type input "0"
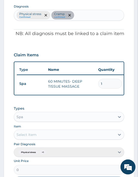
scroll to position [249, 0]
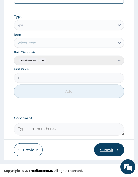
click at [107, 156] on button "Submit" at bounding box center [109, 150] width 30 height 13
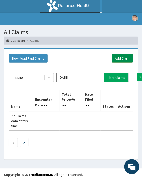
click at [117, 55] on link "Add Claim" at bounding box center [122, 58] width 21 height 9
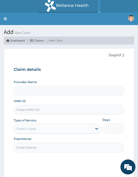
click at [27, 106] on input "HMO ID" at bounding box center [69, 110] width 111 height 10
type input "Oriki Spa- [GEOGRAPHIC_DATA]"
type input "1"
paste input "LGL/10232/A"
type input "LGL/10232/A"
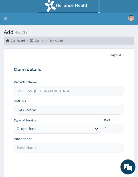
click at [33, 147] on input "Practitioner" at bounding box center [69, 148] width 111 height 10
type input "AJIBOLA OGUNJIMI"
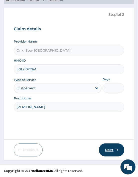
click at [111, 152] on button "Next" at bounding box center [111, 150] width 25 height 13
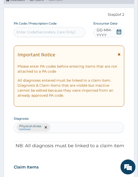
scroll to position [0, 0]
click at [35, 32] on div "Enter Code(Secondary Care Only)" at bounding box center [46, 32] width 59 height 5
paste input "PA/D1DFF2"
type input "PA/D1DFF2"
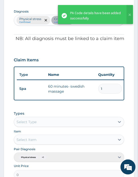
scroll to position [0, 141]
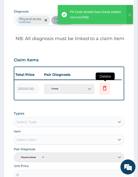
click at [106, 86] on icon at bounding box center [105, 88] width 4 height 5
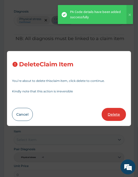
click at [111, 115] on button "Delete" at bounding box center [114, 114] width 24 height 13
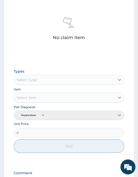
scroll to position [214, 0]
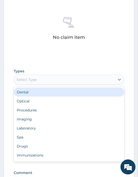
click at [42, 78] on div "Select Type" at bounding box center [64, 80] width 101 height 8
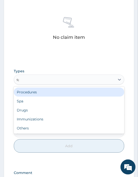
type input "spa"
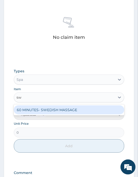
type input "swe"
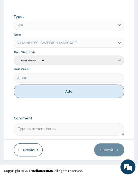
click at [70, 88] on button "Add" at bounding box center [69, 92] width 111 height 14
type input "0"
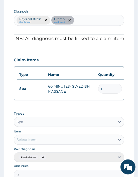
scroll to position [249, 0]
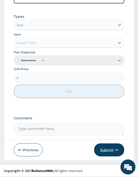
click at [110, 150] on button "Submit" at bounding box center [109, 150] width 30 height 13
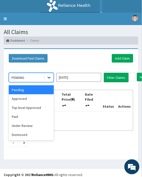
click at [50, 80] on div at bounding box center [49, 77] width 9 height 9
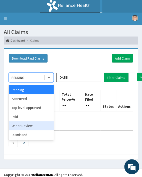
click at [30, 124] on div "Under Review" at bounding box center [31, 126] width 45 height 9
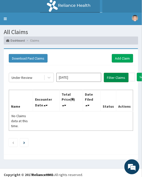
click at [114, 76] on button "Filter Claims" at bounding box center [116, 78] width 25 height 10
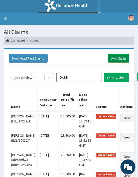
click at [114, 56] on link "Add Claim" at bounding box center [118, 58] width 21 height 9
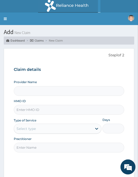
click at [44, 112] on input "HMO ID" at bounding box center [69, 110] width 111 height 10
paste input "FBL/10084/A"
type input "FBL/10084/A"
type input "Oriki Spa- [GEOGRAPHIC_DATA]"
type input "1"
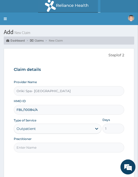
type input "FBL/10084/A"
click at [32, 146] on input "Practitioner" at bounding box center [69, 148] width 111 height 10
type input "[PERSON_NAME]"
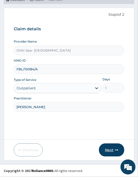
click at [116, 149] on icon "button" at bounding box center [117, 151] width 4 height 4
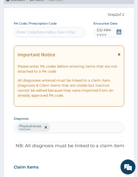
scroll to position [0, 0]
click at [24, 30] on div "Enter Code(Secondary Care Only)" at bounding box center [46, 32] width 59 height 5
paste input "PA/E8E511"
type input "PA/E8E511"
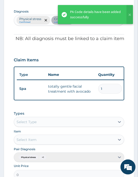
scroll to position [0, 141]
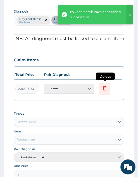
click at [102, 87] on icon at bounding box center [105, 88] width 6 height 6
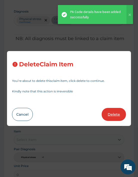
click at [112, 121] on button "Delete" at bounding box center [114, 114] width 24 height 13
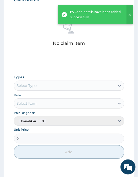
scroll to position [209, 0]
click at [23, 86] on div "Select Type" at bounding box center [27, 85] width 20 height 5
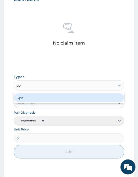
type input "spa"
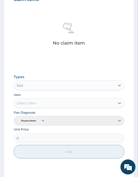
click at [24, 106] on div "Select Item" at bounding box center [64, 103] width 101 height 8
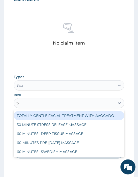
type input "tot"
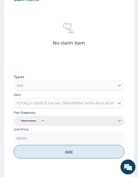
click at [66, 154] on button "Add" at bounding box center [69, 152] width 111 height 14
type input "0"
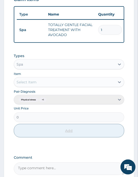
scroll to position [252, 0]
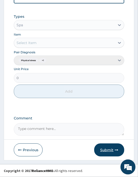
click at [103, 153] on button "Submit" at bounding box center [109, 150] width 30 height 13
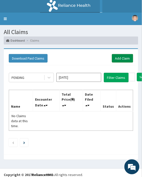
click at [120, 55] on link "Add Claim" at bounding box center [122, 58] width 21 height 9
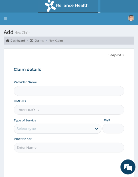
click at [33, 108] on input "HMO ID" at bounding box center [69, 110] width 111 height 10
type input "Oriki Spa- [GEOGRAPHIC_DATA]"
type input "1"
paste input "FID/10002/A"
type input "FID/10002/A"
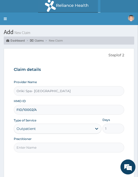
drag, startPoint x: 27, startPoint y: 147, endPoint x: 58, endPoint y: 136, distance: 33.0
click at [58, 136] on div "Provider Name Oriki Spa- [GEOGRAPHIC_DATA] HMO ID FID/10002/A Type of Service O…" at bounding box center [69, 116] width 111 height 73
type input "[PERSON_NAME]"
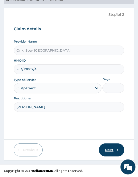
click at [105, 148] on button "Next" at bounding box center [111, 150] width 25 height 13
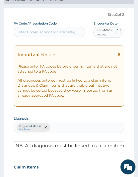
scroll to position [0, 0]
click at [34, 29] on div "Enter Code(Secondary Care Only)" at bounding box center [49, 32] width 71 height 8
paste input "PA/2BA845"
type input "PA/2BA845"
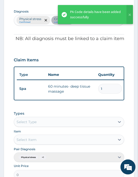
scroll to position [0, 141]
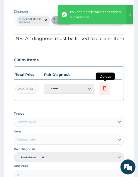
click at [109, 87] on icon at bounding box center [104, 89] width 11 height 12
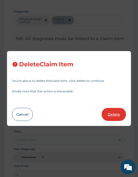
click at [116, 114] on button "Delete" at bounding box center [114, 114] width 24 height 13
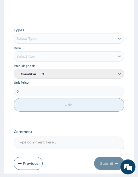
scroll to position [269, 0]
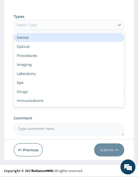
click at [30, 25] on div "Select Type" at bounding box center [27, 25] width 20 height 5
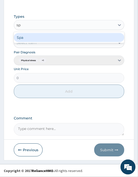
type input "spa"
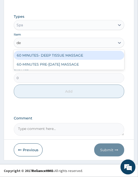
type input "dee"
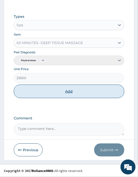
click at [64, 94] on button "Add" at bounding box center [69, 92] width 111 height 14
type input "0"
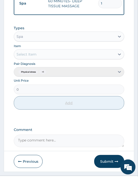
scroll to position [249, 0]
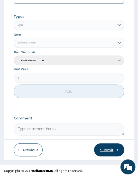
click at [106, 149] on button "Submit" at bounding box center [109, 150] width 30 height 13
